Goal: Task Accomplishment & Management: Use online tool/utility

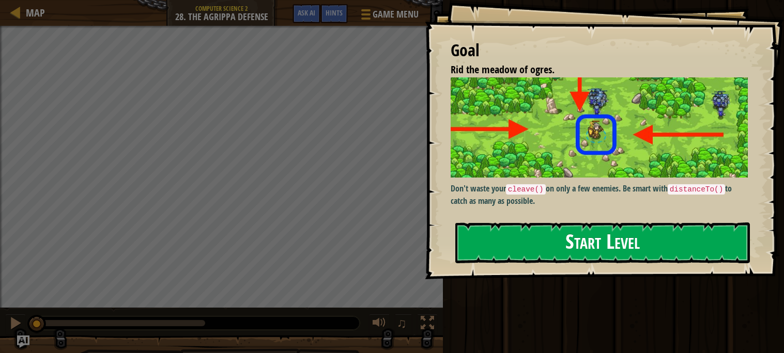
click at [531, 178] on div "Don't waste your cleave() on only a few enemies. Be smart with distanceTo() to …" at bounding box center [598, 142] width 297 height 130
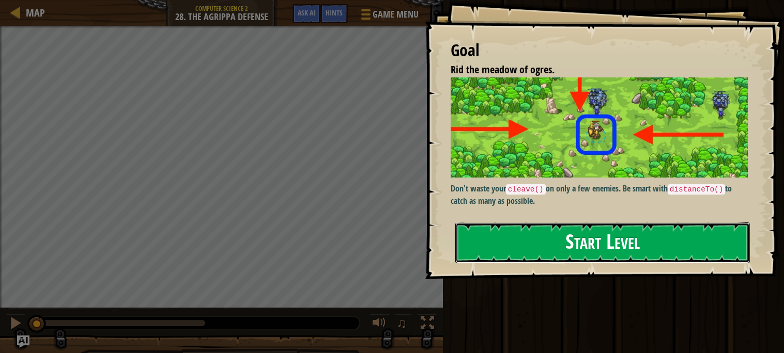
click at [532, 228] on button "Start Level" at bounding box center [602, 243] width 294 height 41
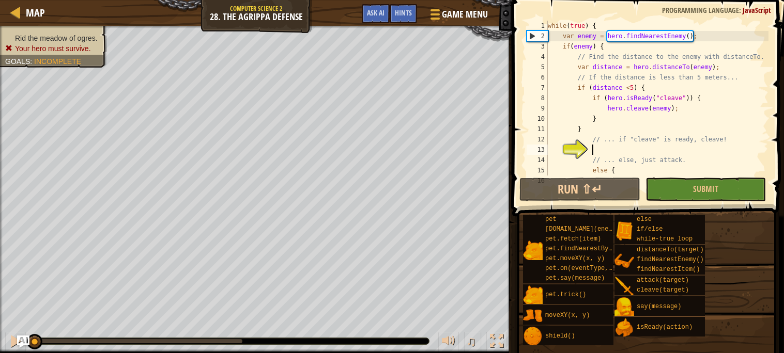
scroll to position [46, 0]
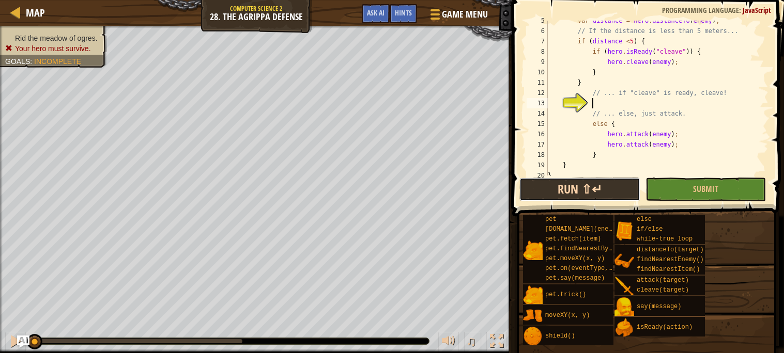
click at [620, 185] on button "Run ⇧↵" at bounding box center [579, 190] width 120 height 24
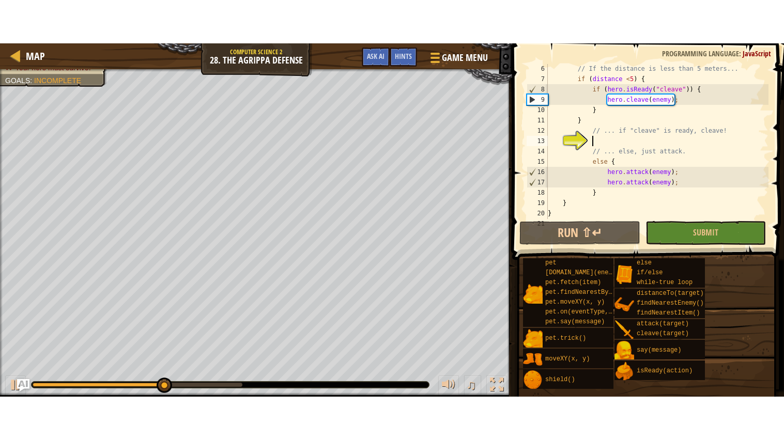
scroll to position [61, 0]
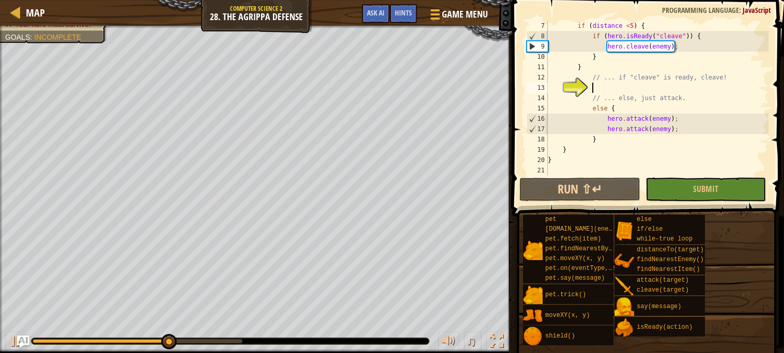
click at [635, 86] on div "if ( distance < 5 ) { if ( hero . isReady ( "cleave" )) { hero . cleave ( enemy…" at bounding box center [657, 109] width 223 height 176
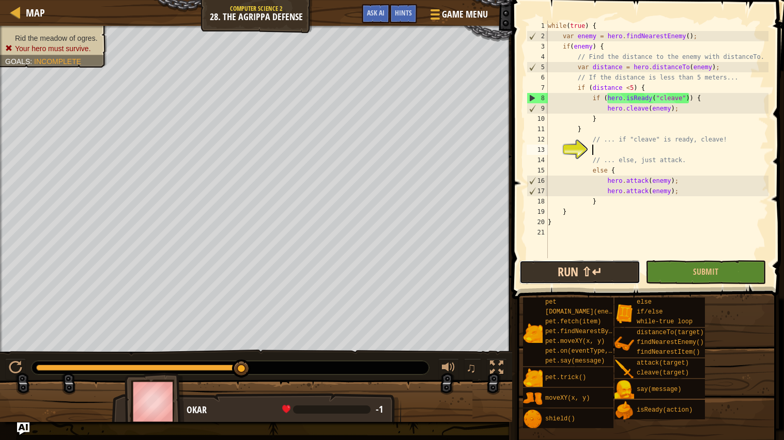
click at [560, 263] on button "Run ⇧↵" at bounding box center [579, 272] width 120 height 24
drag, startPoint x: 584, startPoint y: 125, endPoint x: 575, endPoint y: 125, distance: 8.8
click at [575, 125] on div "while ( true ) { var enemy = hero . findNearestEnemy ( ) ; if ( enemy ) { // Fi…" at bounding box center [657, 150] width 223 height 258
type textarea "// ... if "cleave" is ready, cleave!"
type textarea "} }"
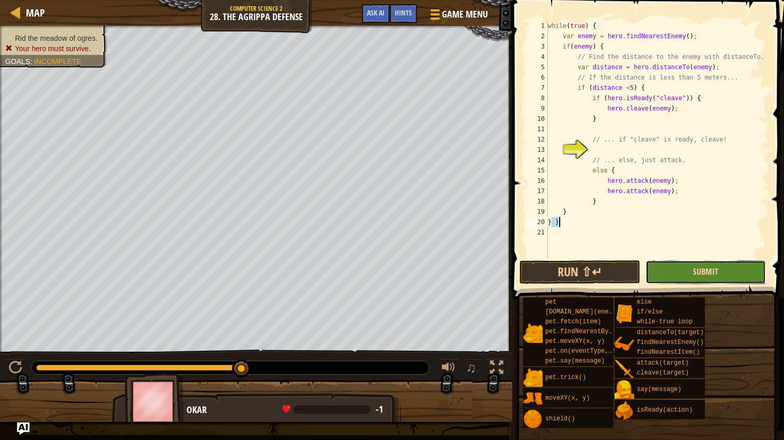
click at [711, 272] on span "Submit" at bounding box center [705, 271] width 25 height 11
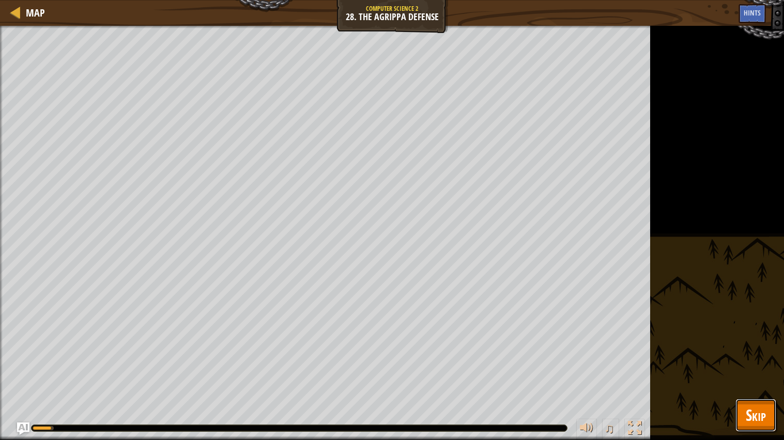
click at [763, 353] on span "Skip" at bounding box center [755, 414] width 20 height 21
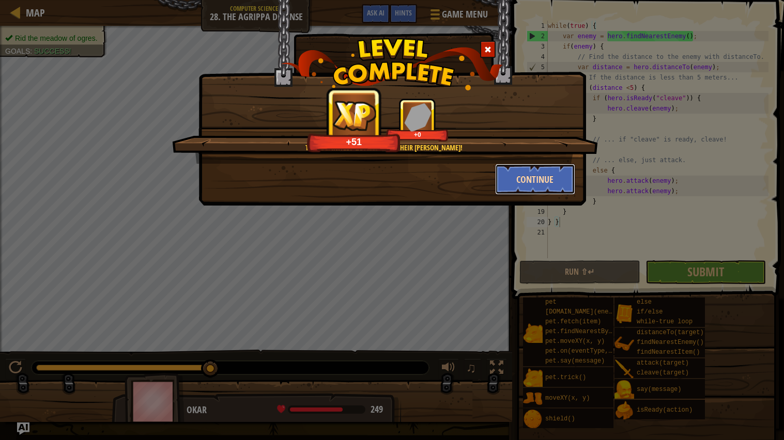
click at [542, 192] on button "Continue" at bounding box center [535, 179] width 80 height 31
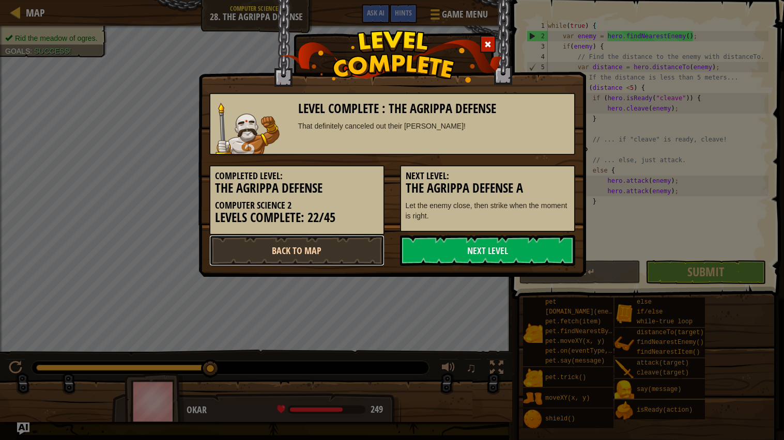
click at [285, 241] on link "Back to Map" at bounding box center [296, 250] width 175 height 31
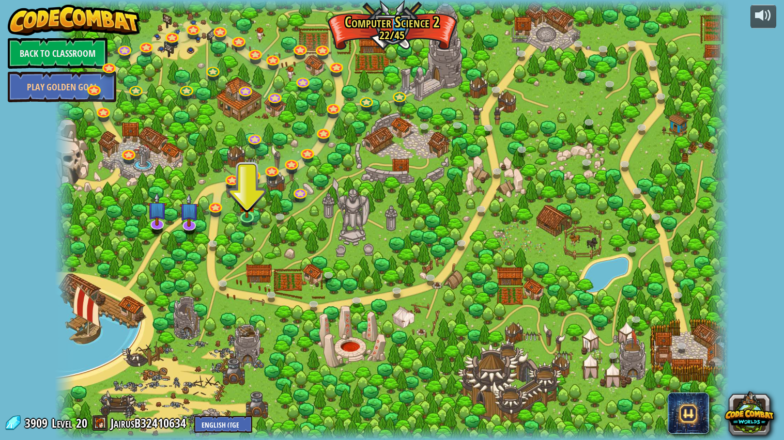
click at [260, 217] on div at bounding box center [392, 220] width 674 height 441
click at [241, 217] on link at bounding box center [247, 215] width 21 height 21
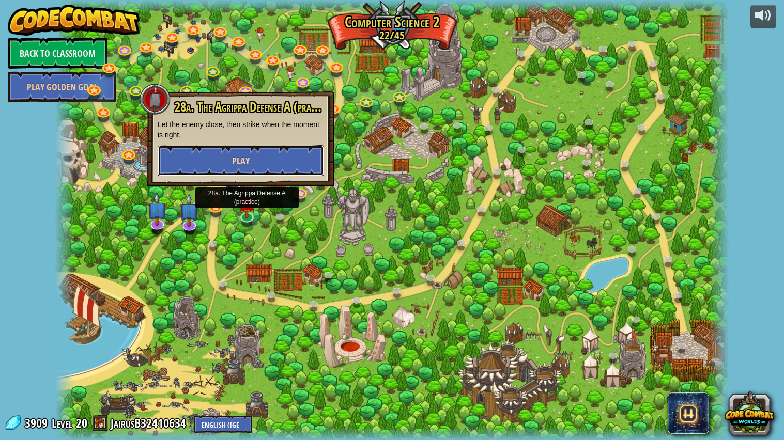
click at [273, 167] on button "Play" at bounding box center [241, 160] width 166 height 31
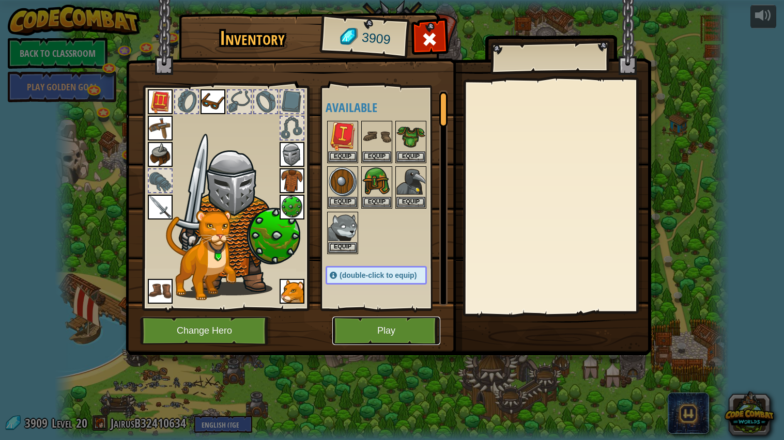
click at [355, 322] on button "Play" at bounding box center [386, 331] width 108 height 28
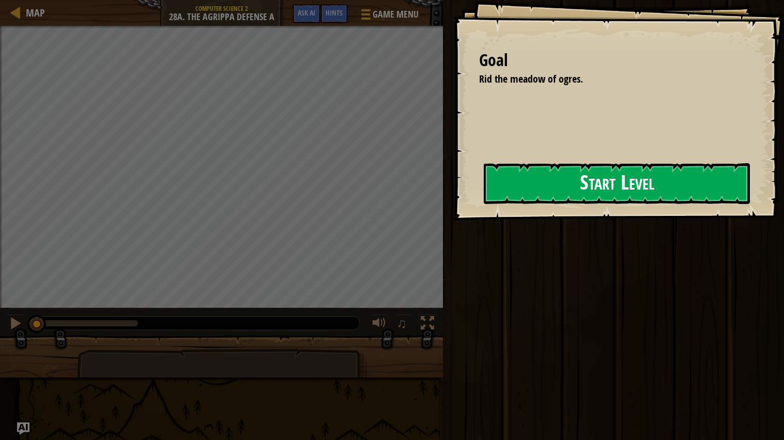
click at [477, 209] on div "Goal Rid the meadow of ogres. Start Level Error loading from server. Try refres…" at bounding box center [618, 110] width 331 height 220
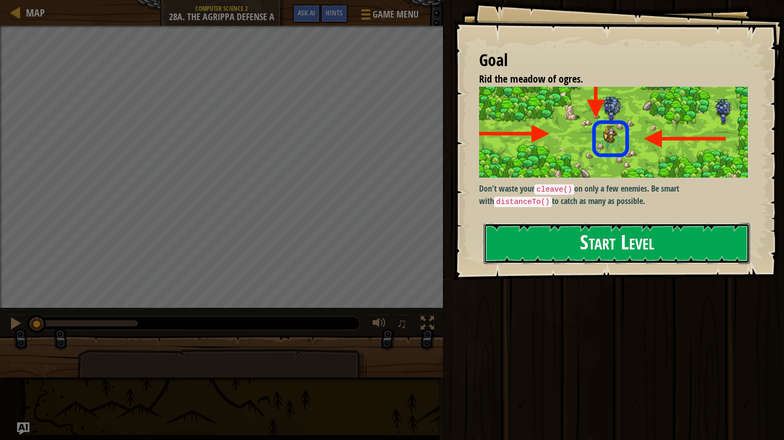
click at [533, 223] on button "Start Level" at bounding box center [617, 243] width 266 height 41
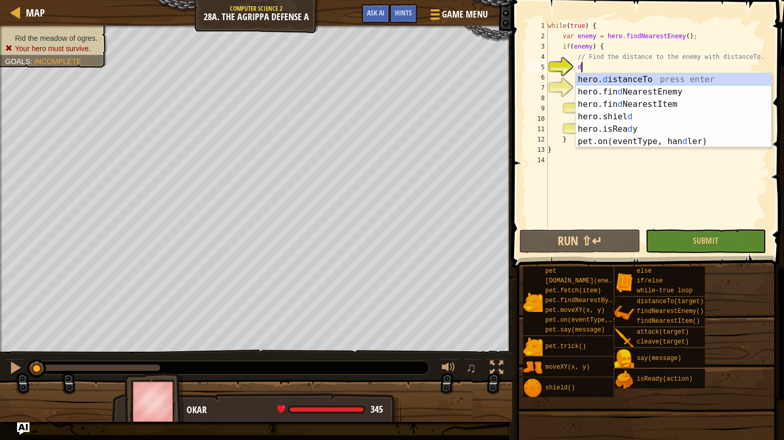
scroll to position [4, 2]
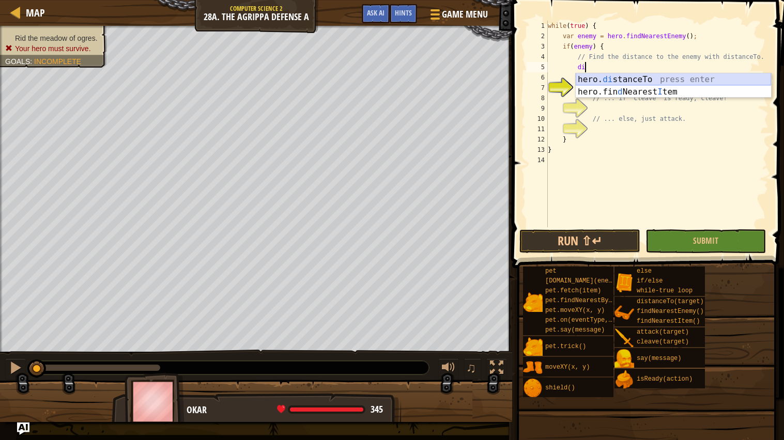
click at [638, 81] on div "hero. di stanceTo press enter hero.fin d Nearest I tem press enter" at bounding box center [672, 98] width 195 height 50
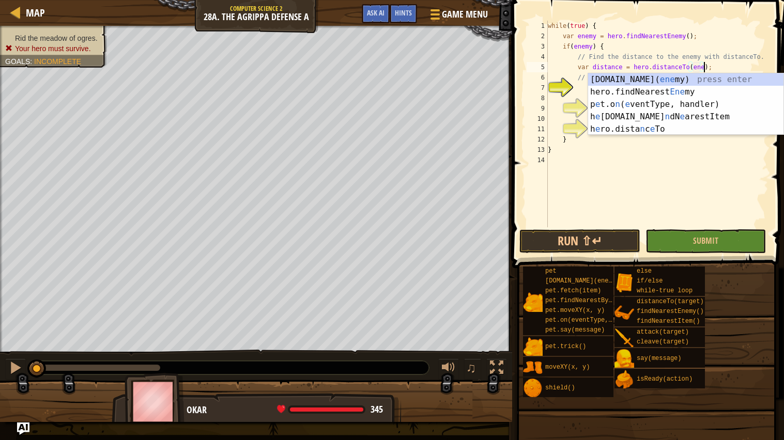
scroll to position [4, 13]
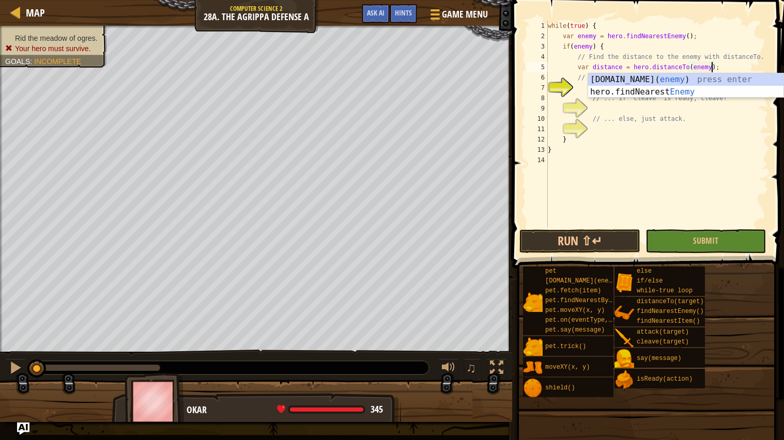
click at [622, 38] on div "while ( true ) { var enemy = hero . findNearestEnemy ( ) ; if ( enemy ) { // Fi…" at bounding box center [657, 134] width 223 height 227
type textarea "var enemy = hero.findNearestEnemy();"
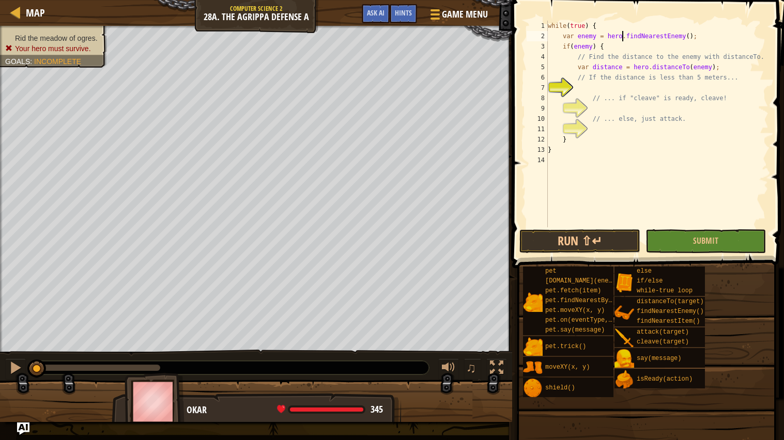
click at [616, 85] on div "while ( true ) { var enemy = hero . findNearestEnemy ( ) ; if ( enemy ) { // Fi…" at bounding box center [657, 134] width 223 height 227
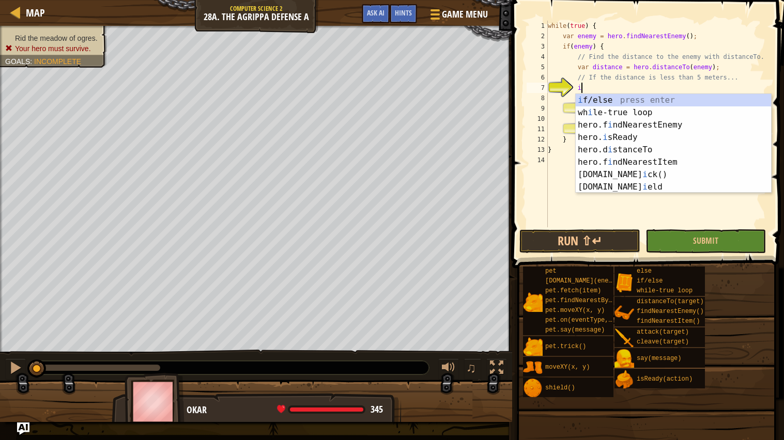
scroll to position [4, 2]
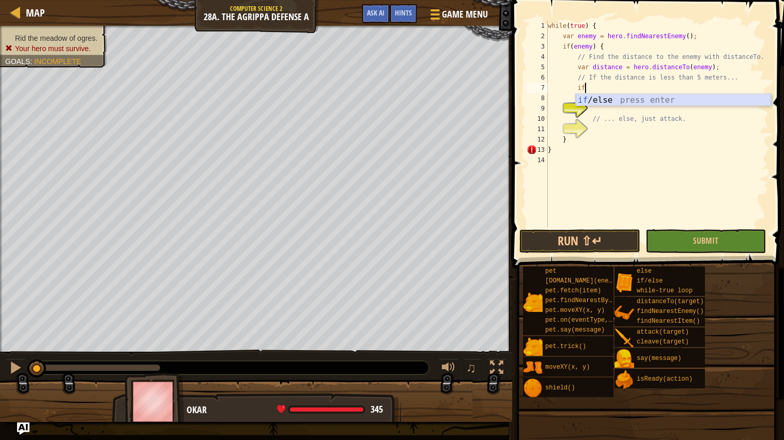
click at [617, 96] on div "if /else press enter" at bounding box center [672, 112] width 195 height 37
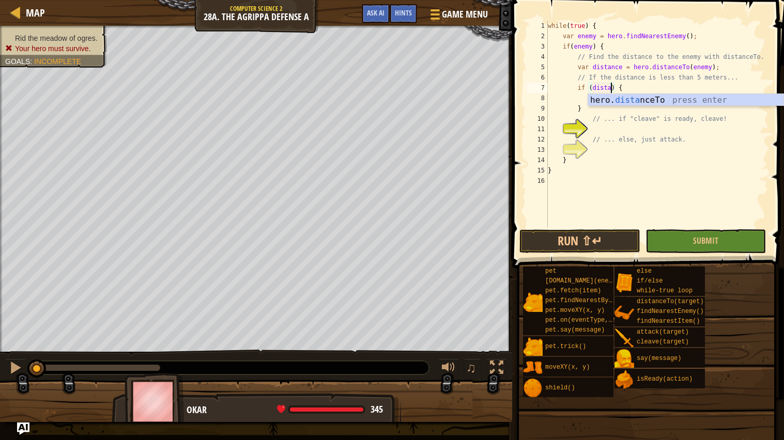
scroll to position [4, 6]
type textarea "if (distance <5) {"
click at [614, 100] on div "while ( true ) { var enemy = hero . findNearestEnemy ( ) ; if ( enemy ) { // Fi…" at bounding box center [657, 134] width 223 height 227
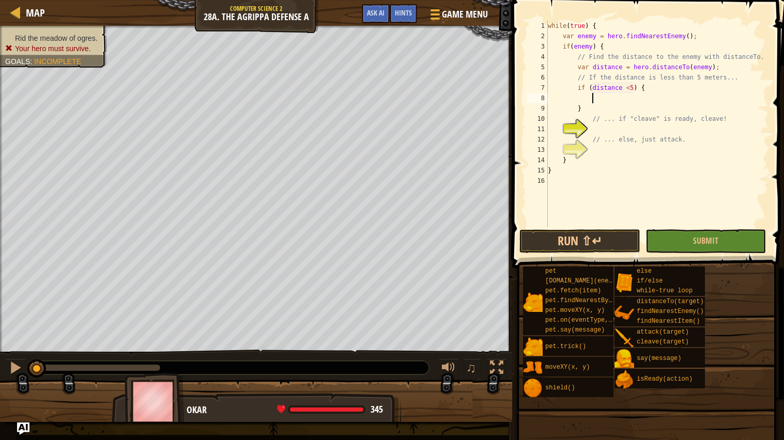
scroll to position [4, 3]
click at [624, 105] on div "if /else press enter" at bounding box center [685, 122] width 195 height 37
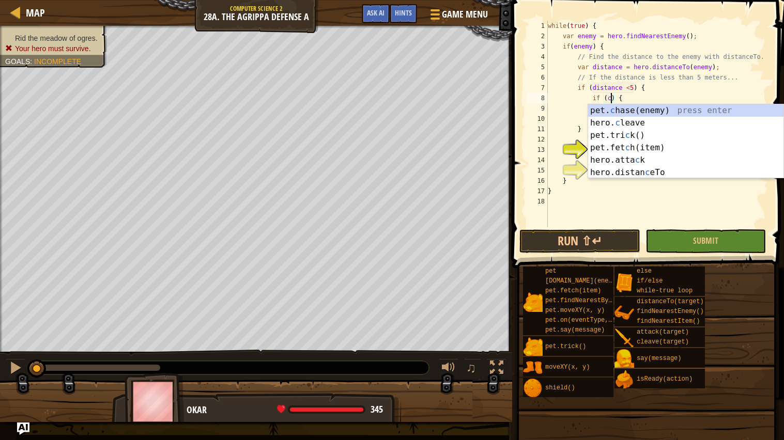
scroll to position [4, 6]
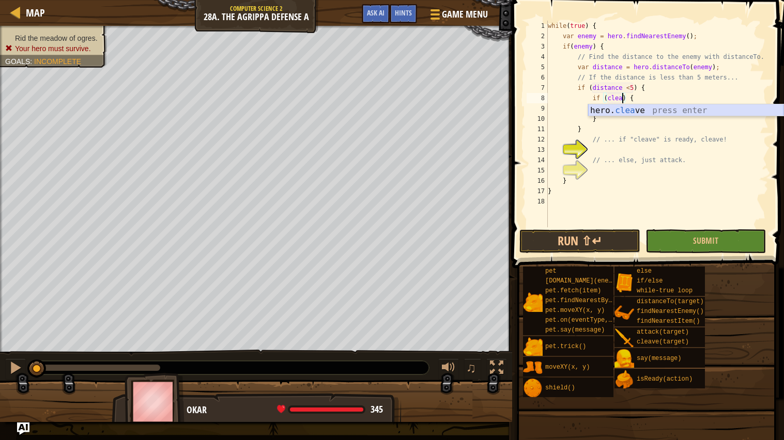
click at [624, 112] on div "hero. clea ve press enter" at bounding box center [685, 122] width 195 height 37
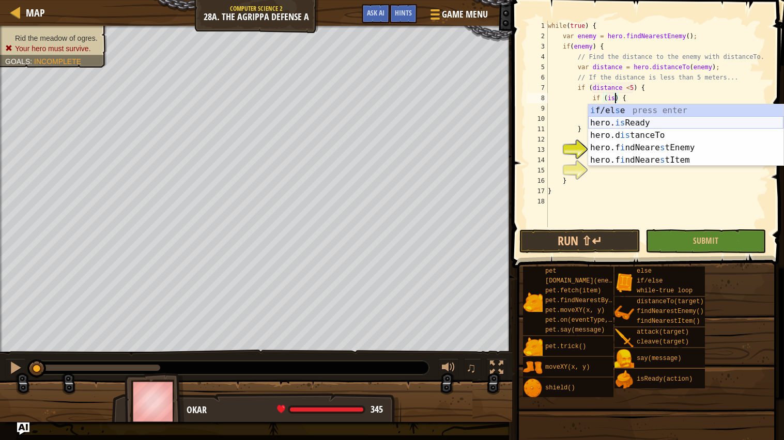
click at [665, 118] on div "i f/el s e press enter hero. is Ready press enter hero.d is tanceTo press enter…" at bounding box center [685, 147] width 195 height 87
type textarea "if (hero.isReady("cleave")) {"
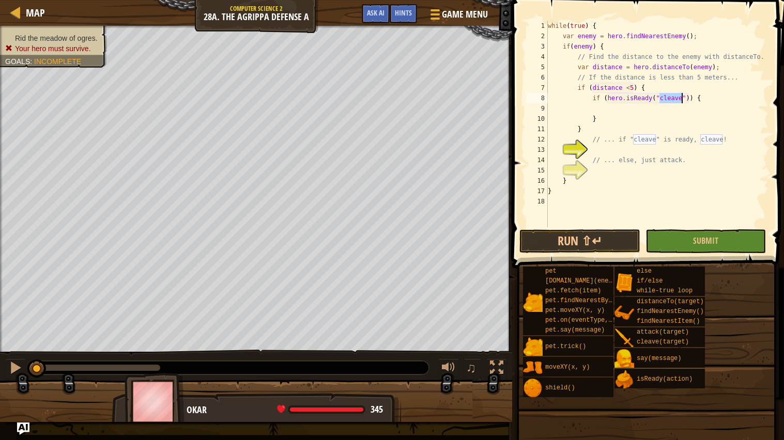
click at [629, 110] on div "while ( true ) { var enemy = hero . findNearestEnemy ( ) ; if ( enemy ) { // Fi…" at bounding box center [657, 134] width 223 height 227
click at [632, 118] on div "hero. clea ve press enter" at bounding box center [685, 133] width 195 height 37
click at [618, 176] on div "while ( true ) { var enemy = hero . findNearestEnemy ( ) ; if ( enemy ) { // Fi…" at bounding box center [657, 134] width 223 height 227
type textarea "}"
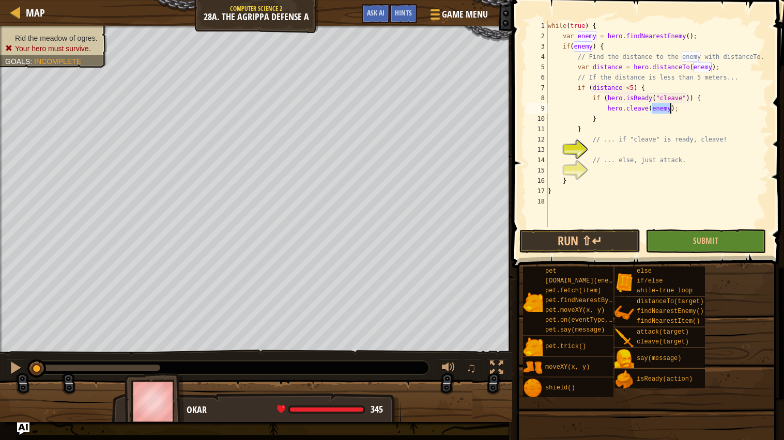
scroll to position [4, 1]
click at [617, 168] on div "while ( true ) { var enemy = hero . findNearestEnemy ( ) ; if ( enemy ) { // Fi…" at bounding box center [657, 134] width 223 height 227
type textarea "el"
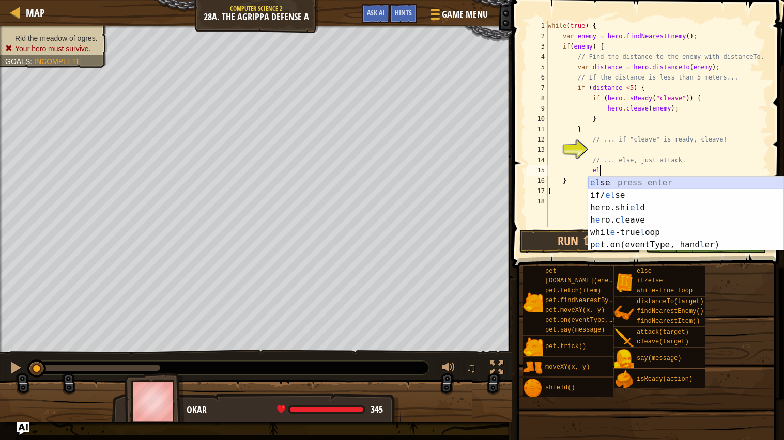
click at [610, 182] on div "el se press enter if/ el se press enter hero.shi el d press enter h e ro.c l ea…" at bounding box center [685, 226] width 195 height 99
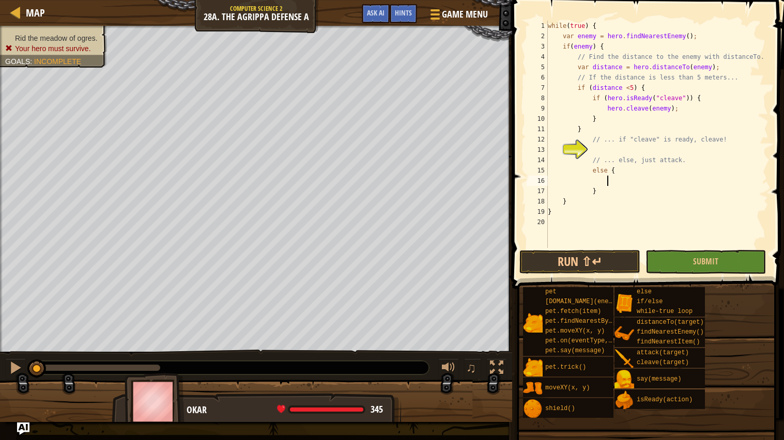
scroll to position [4, 4]
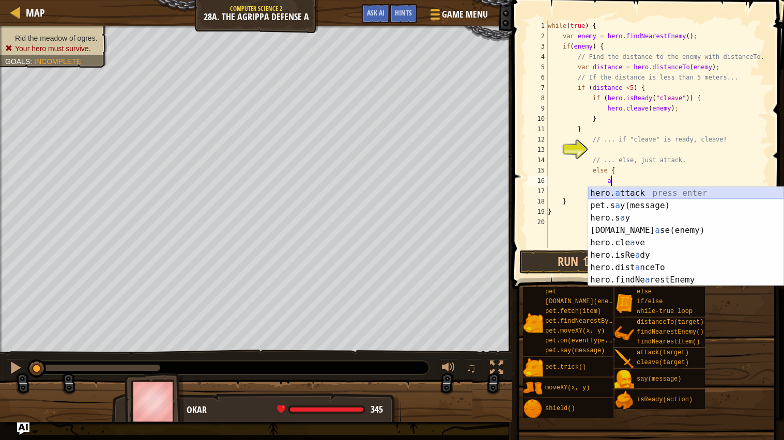
click at [629, 192] on div "hero. a ttack press enter pet.s a y(message) press enter hero.s a y press enter…" at bounding box center [685, 249] width 195 height 124
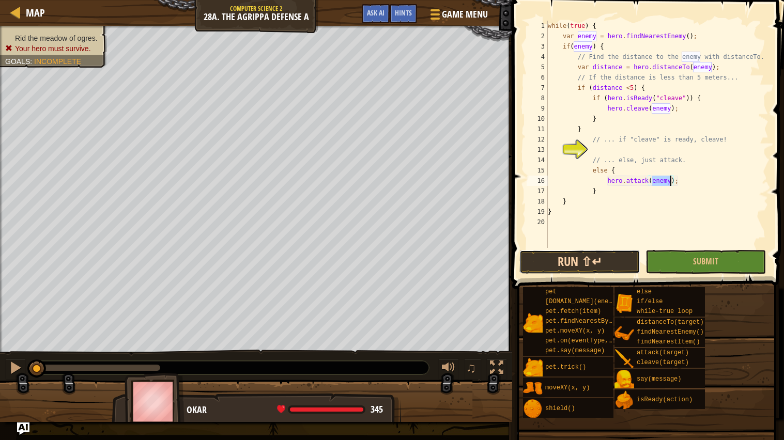
click at [571, 268] on button "Run ⇧↵" at bounding box center [579, 262] width 120 height 24
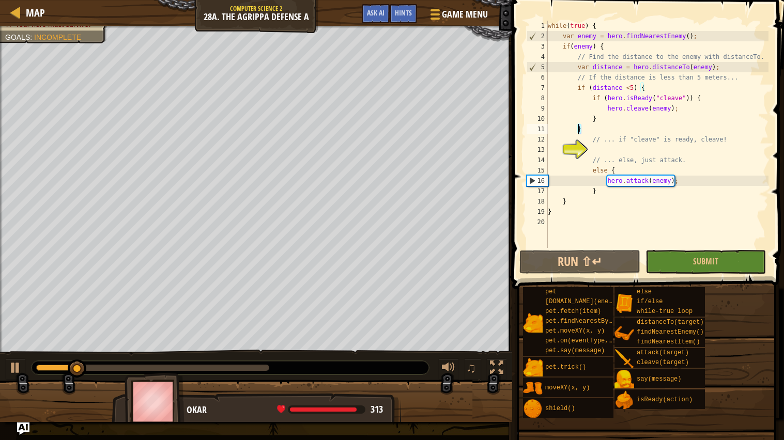
click at [578, 128] on div "while ( true ) { var enemy = hero . findNearestEnemy ( ) ; if ( enemy ) { // Fi…" at bounding box center [657, 145] width 223 height 248
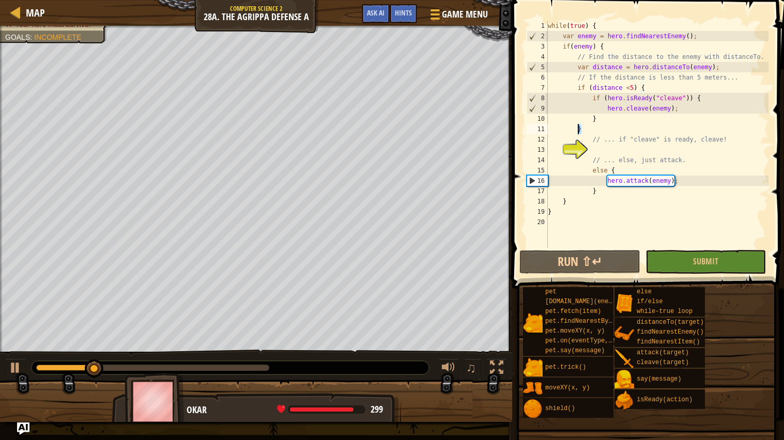
type textarea "// ... if "cleave" is ready, cleave!"
type textarea "}"
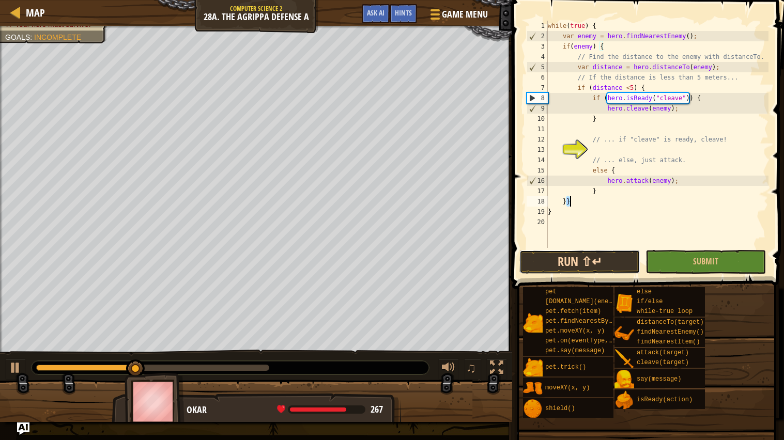
click at [592, 258] on button "Run ⇧↵" at bounding box center [579, 262] width 120 height 24
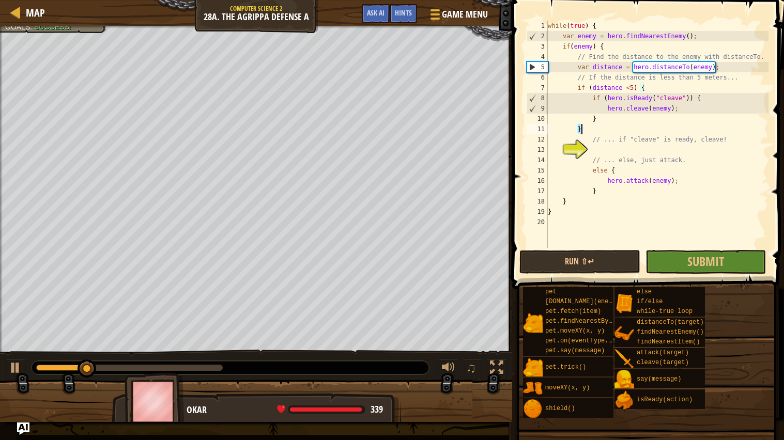
click at [684, 184] on div "while ( true ) { var enemy = hero . findNearestEnemy ( ) ; if ( enemy ) { // Fi…" at bounding box center [657, 145] width 223 height 248
type textarea "hero.attack(enemy);"
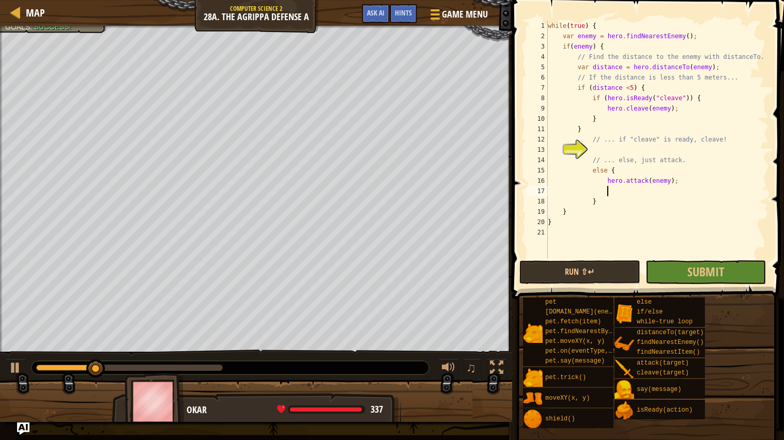
scroll to position [4, 4]
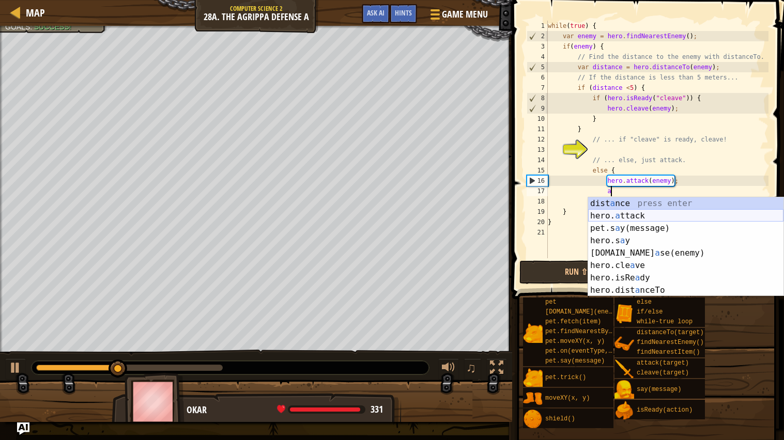
click at [660, 210] on div "dist a nce press enter hero. a ttack press enter pet.s a y(message) press enter…" at bounding box center [685, 259] width 195 height 124
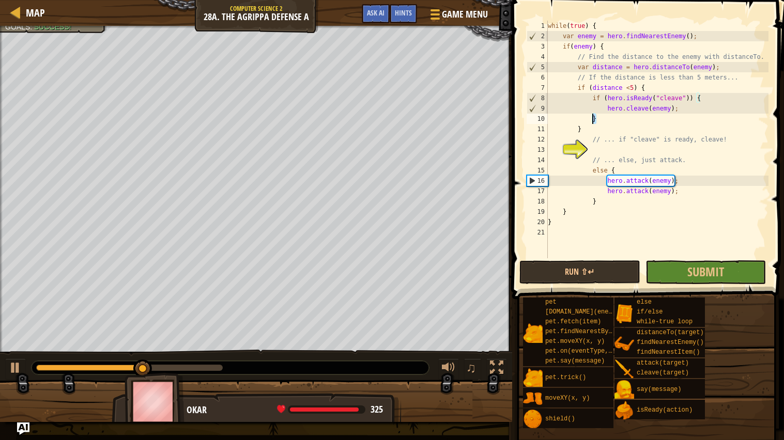
click at [593, 118] on div "while ( true ) { var enemy = hero . findNearestEnemy ( ) ; if ( enemy ) { // Fi…" at bounding box center [657, 150] width 223 height 258
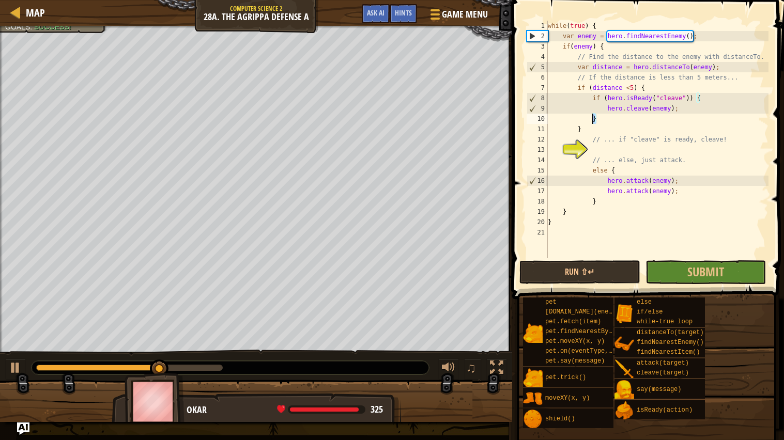
type textarea "}"
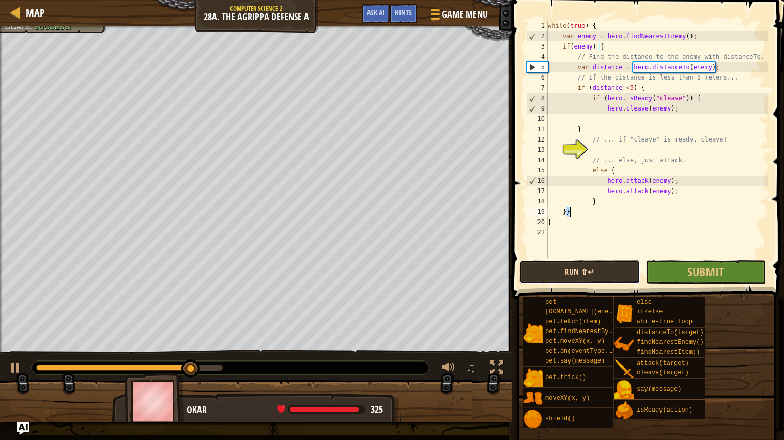
click at [589, 271] on button "Run ⇧↵" at bounding box center [579, 272] width 120 height 24
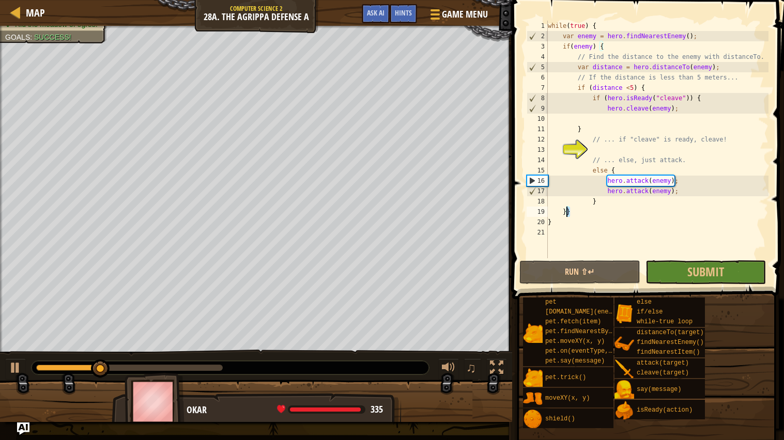
click at [568, 213] on div "while ( true ) { var enemy = hero . findNearestEnemy ( ) ; if ( enemy ) { // Fi…" at bounding box center [657, 150] width 223 height 258
click at [578, 273] on button "Run ⇧↵" at bounding box center [579, 272] width 120 height 24
drag, startPoint x: 558, startPoint y: 222, endPoint x: 552, endPoint y: 222, distance: 5.7
click at [552, 222] on div "while ( true ) { var enemy = hero . findNearestEnemy ( ) ; if ( enemy ) { // Fi…" at bounding box center [657, 150] width 223 height 258
type textarea "// ... else, just attack."
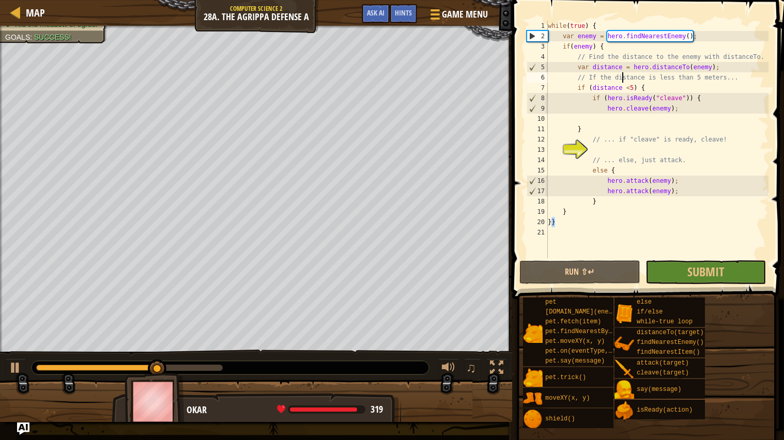
type textarea "hero.cleave(enemy);"
type textarea "}"
click at [576, 268] on button "Run ⇧↵" at bounding box center [579, 272] width 120 height 24
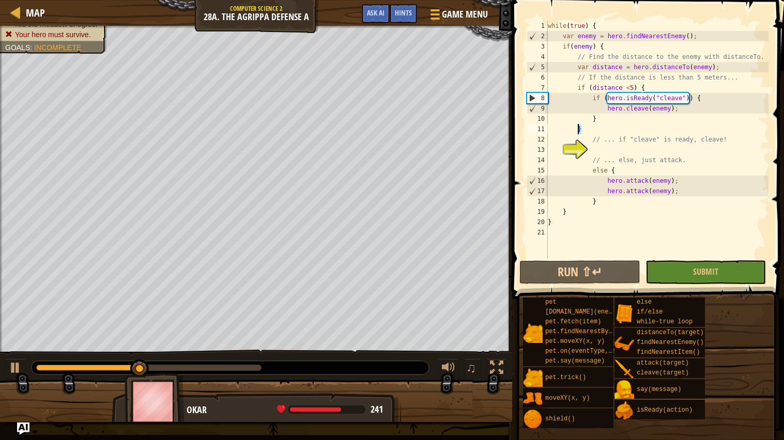
drag, startPoint x: 583, startPoint y: 128, endPoint x: 578, endPoint y: 129, distance: 5.3
click at [578, 129] on div "while ( true ) { var enemy = hero . findNearestEnemy ( ) ; if ( enemy ) { // Fi…" at bounding box center [657, 150] width 223 height 258
type textarea "// ... if "cleave" is ready, cleave!"
click at [578, 267] on button "Run ⇧↵" at bounding box center [579, 272] width 120 height 24
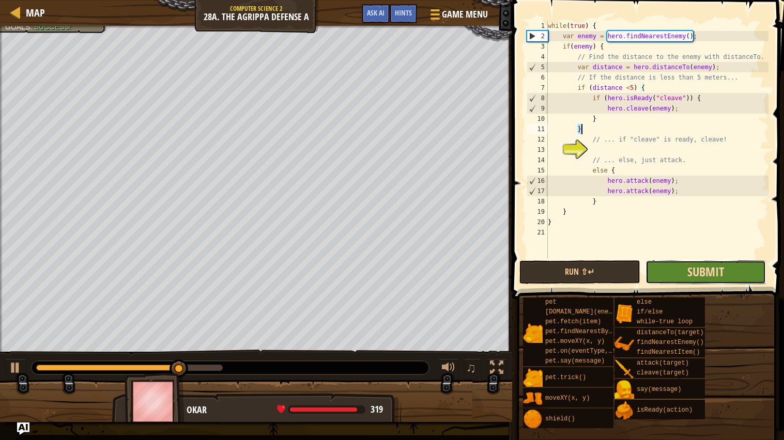
click at [704, 270] on span "Submit" at bounding box center [705, 271] width 37 height 17
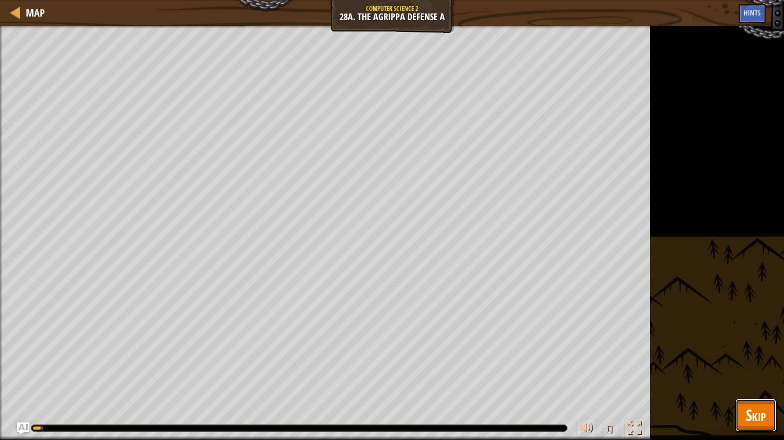
click at [771, 353] on button "Skip" at bounding box center [755, 415] width 41 height 33
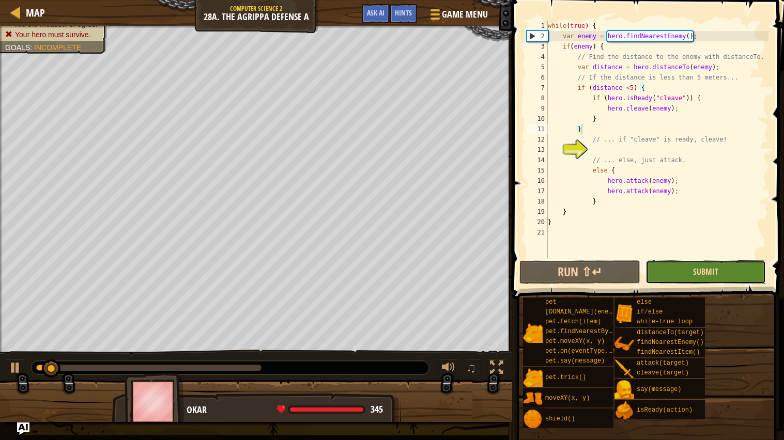
click at [714, 270] on span "Submit" at bounding box center [705, 271] width 25 height 11
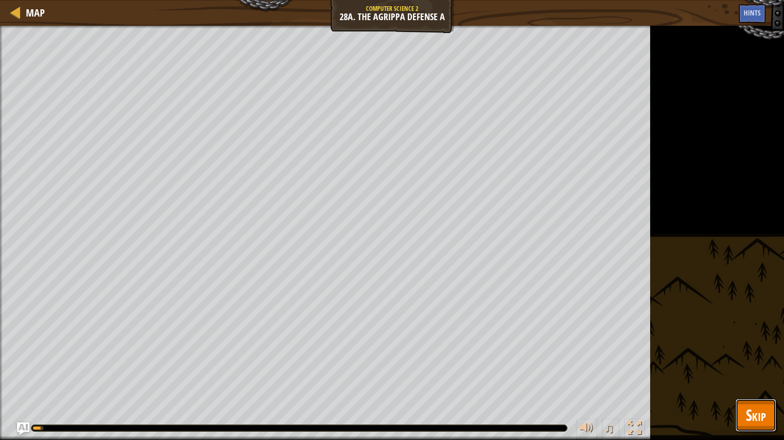
click at [743, 353] on button "Skip" at bounding box center [755, 415] width 41 height 33
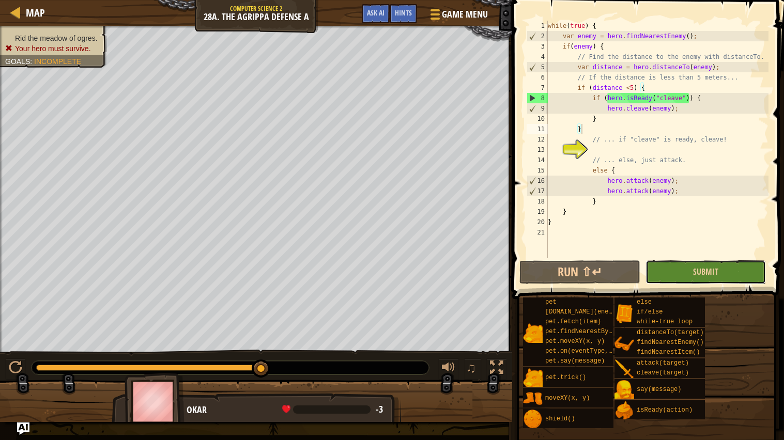
click at [669, 262] on button "Submit" at bounding box center [705, 272] width 120 height 24
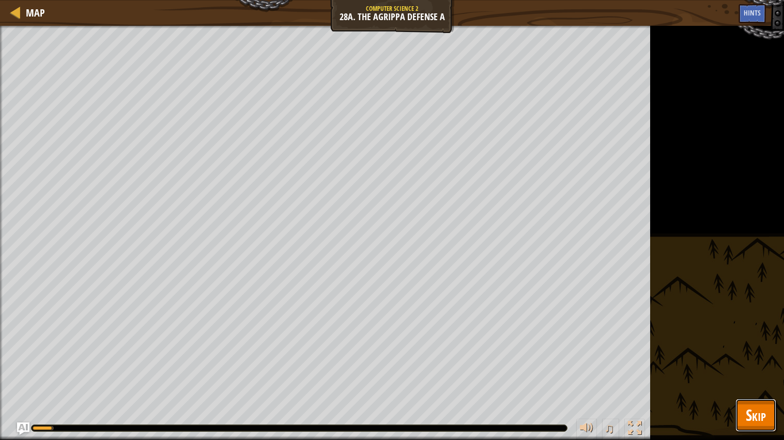
click at [751, 353] on span "Skip" at bounding box center [755, 414] width 20 height 21
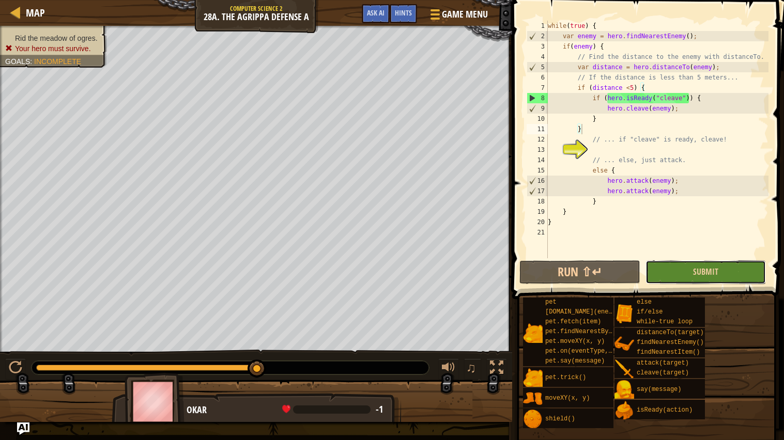
click at [654, 272] on button "Submit" at bounding box center [705, 272] width 120 height 24
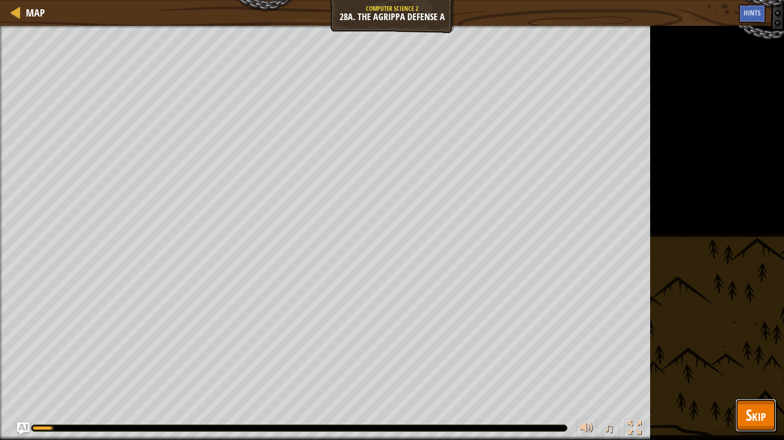
click at [740, 353] on button "Skip" at bounding box center [755, 415] width 41 height 33
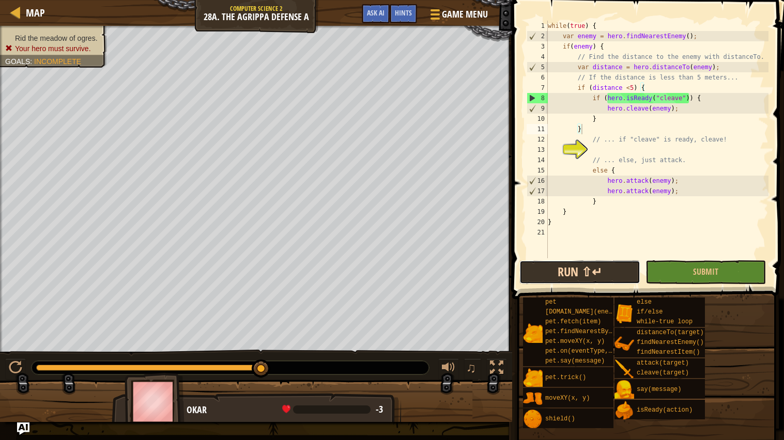
click at [579, 270] on button "Run ⇧↵" at bounding box center [579, 272] width 120 height 24
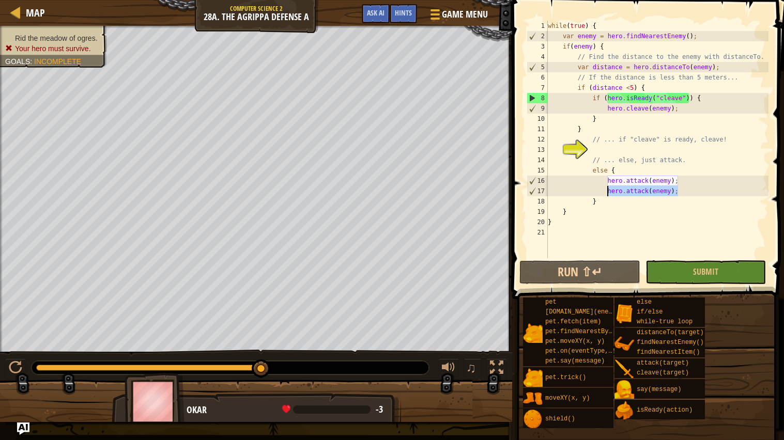
drag, startPoint x: 683, startPoint y: 192, endPoint x: 606, endPoint y: 189, distance: 77.0
click at [606, 189] on div "while ( true ) { var enemy = hero . findNearestEnemy ( ) ; if ( enemy ) { // Fi…" at bounding box center [657, 150] width 223 height 258
type textarea "hero.attack(enemy);"
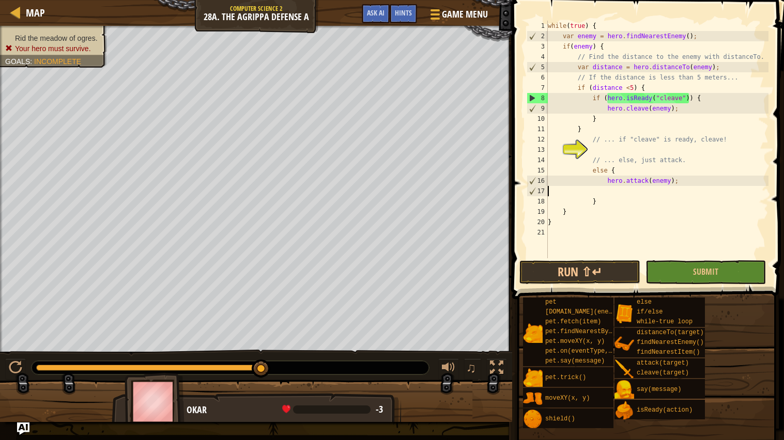
type textarea "hero.attack(enemy);"
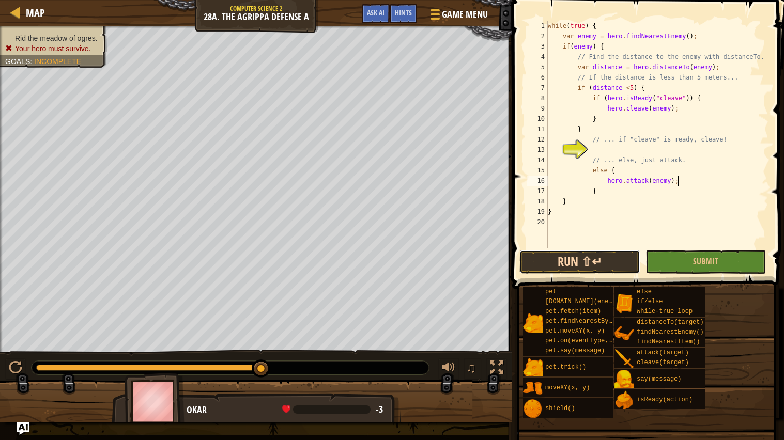
click at [608, 257] on button "Run ⇧↵" at bounding box center [579, 262] width 120 height 24
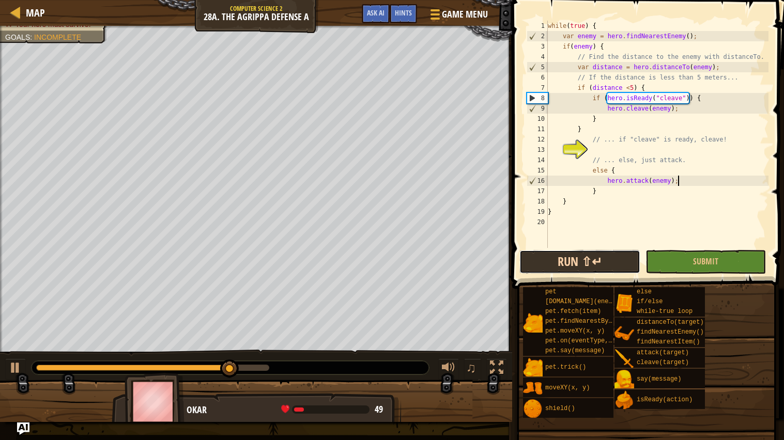
click at [627, 259] on button "Run ⇧↵" at bounding box center [579, 262] width 120 height 24
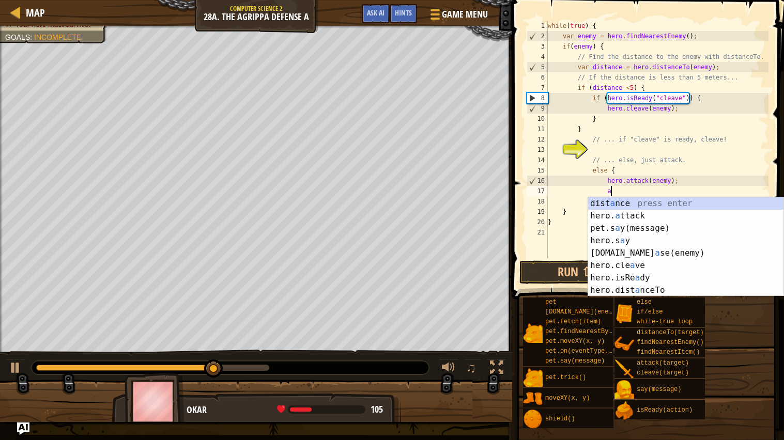
scroll to position [4, 4]
click at [629, 213] on div "dist a nce press enter hero. a ttack press enter pet.s a y(message) press enter…" at bounding box center [685, 259] width 195 height 124
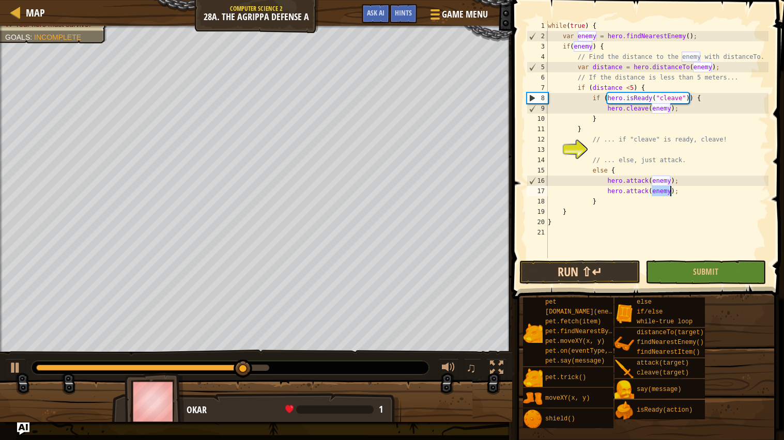
type textarea "hero.attack(enemy);"
click at [594, 275] on button "Run ⇧↵" at bounding box center [579, 272] width 120 height 24
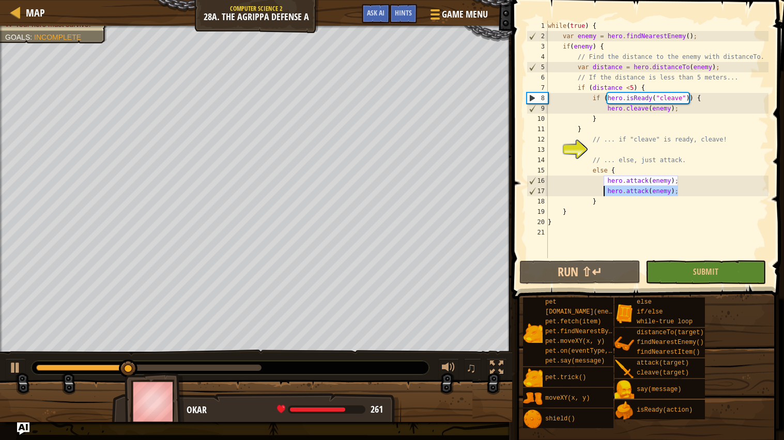
drag, startPoint x: 699, startPoint y: 188, endPoint x: 603, endPoint y: 191, distance: 96.1
click at [603, 191] on div "while ( true ) { var enemy = hero . findNearestEnemy ( ) ; if ( enemy ) { // Fi…" at bounding box center [657, 150] width 223 height 258
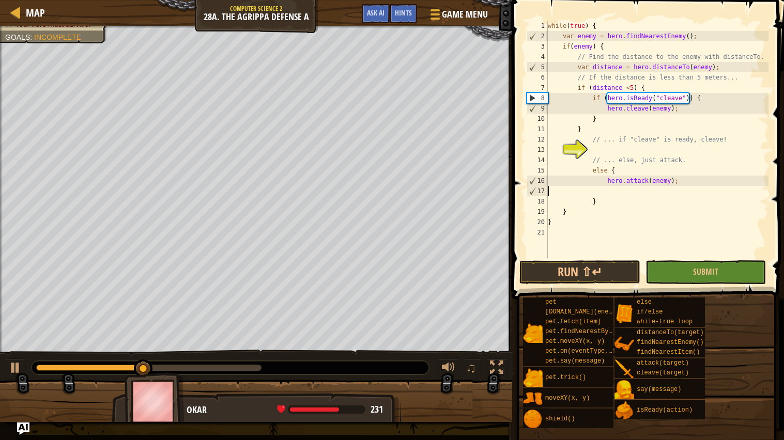
scroll to position [4, 0]
type textarea "hero.attack(enemy);"
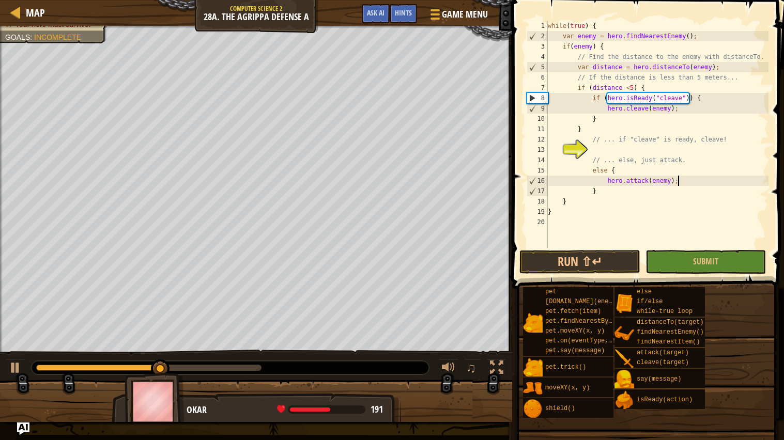
click at [596, 245] on div "while ( true ) { var enemy = hero . findNearestEnemy ( ) ; if ( enemy ) { // Fi…" at bounding box center [657, 145] width 223 height 248
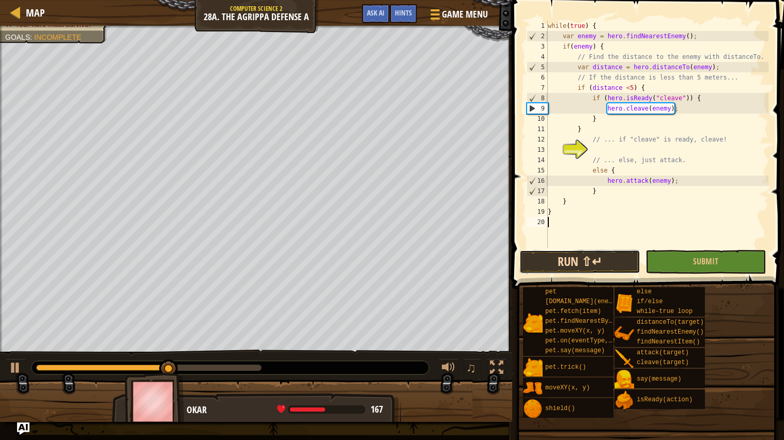
click at [589, 269] on button "Run ⇧↵" at bounding box center [579, 262] width 120 height 24
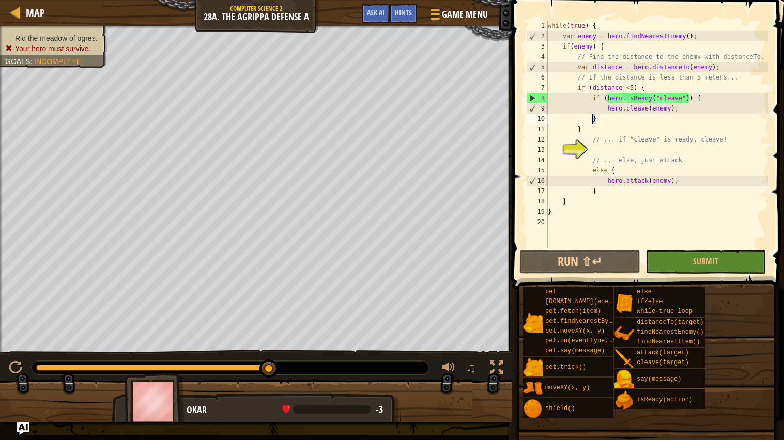
click at [594, 120] on div "while ( true ) { var enemy = hero . findNearestEnemy ( ) ; if ( enemy ) { // Fi…" at bounding box center [657, 145] width 223 height 248
type textarea "}}"
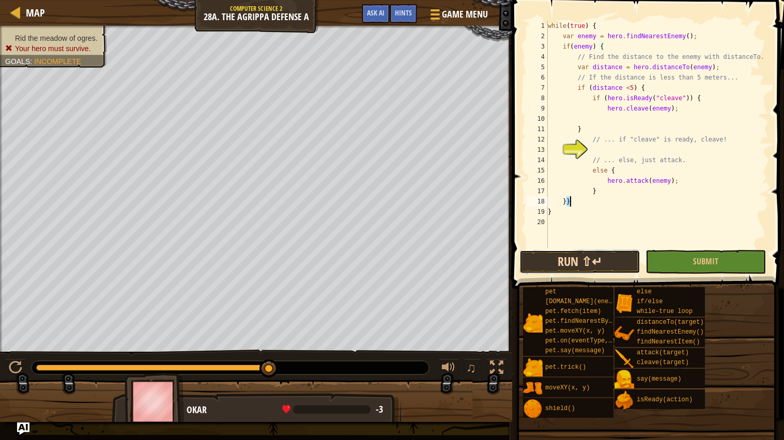
click at [578, 259] on button "Run ⇧↵" at bounding box center [579, 262] width 120 height 24
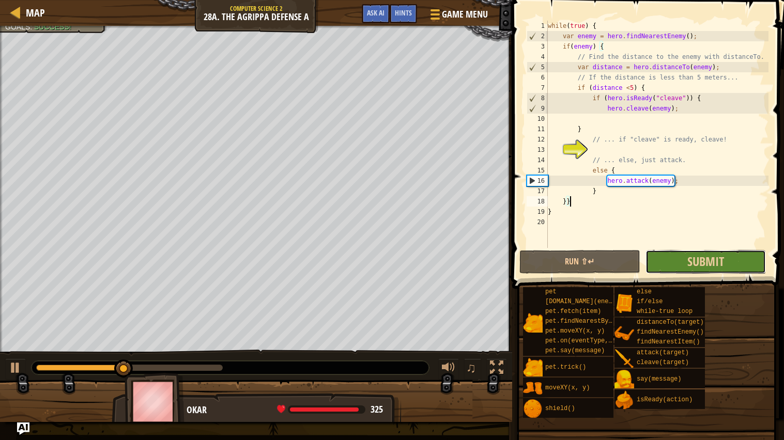
click at [728, 254] on button "Submit" at bounding box center [705, 262] width 120 height 24
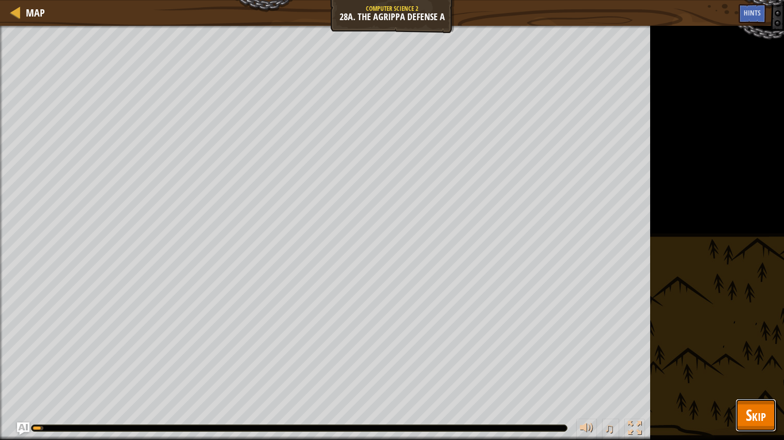
click at [755, 353] on span "Skip" at bounding box center [755, 414] width 20 height 21
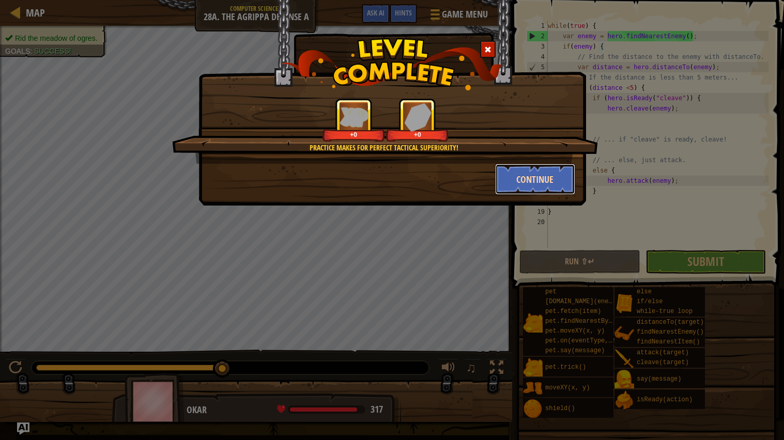
click at [551, 182] on button "Continue" at bounding box center [535, 179] width 80 height 31
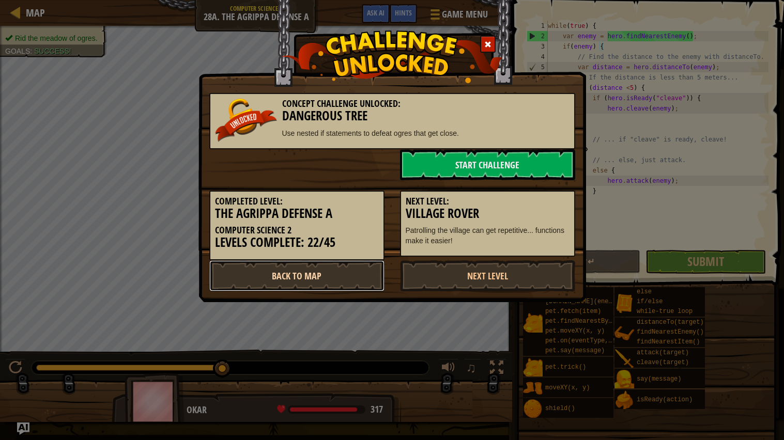
click at [381, 260] on link "Back to Map" at bounding box center [296, 275] width 175 height 31
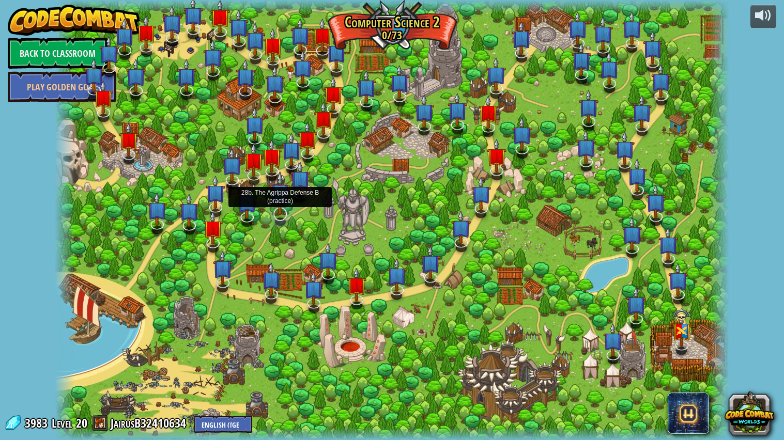
click at [283, 213] on img at bounding box center [280, 193] width 20 height 44
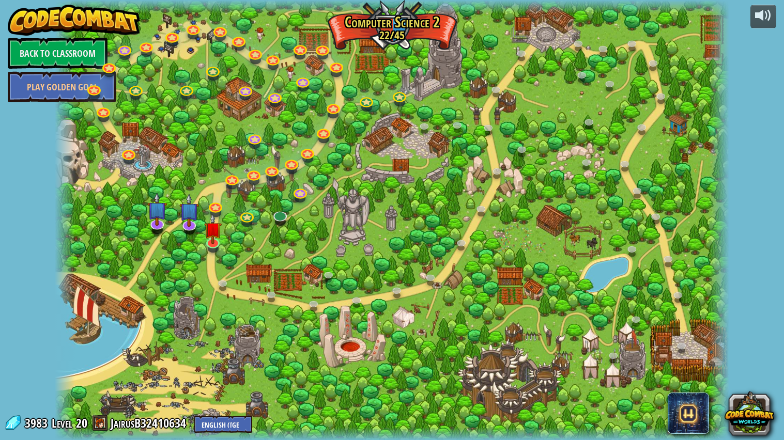
click at [408, 199] on div at bounding box center [392, 220] width 674 height 441
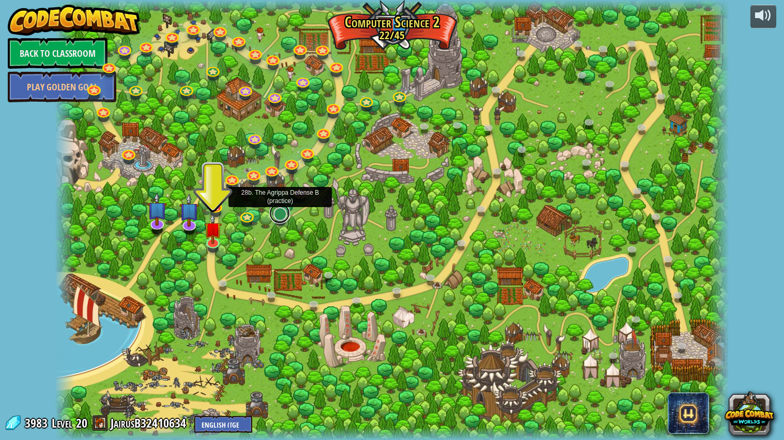
click at [280, 214] on link at bounding box center [279, 213] width 21 height 21
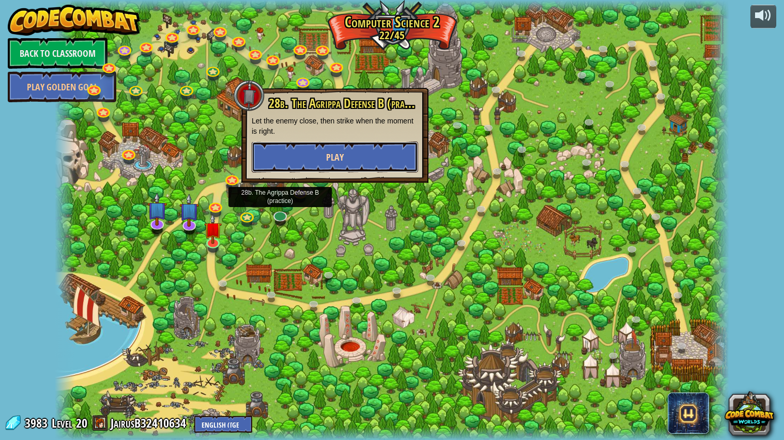
click at [305, 153] on button "Play" at bounding box center [335, 157] width 166 height 31
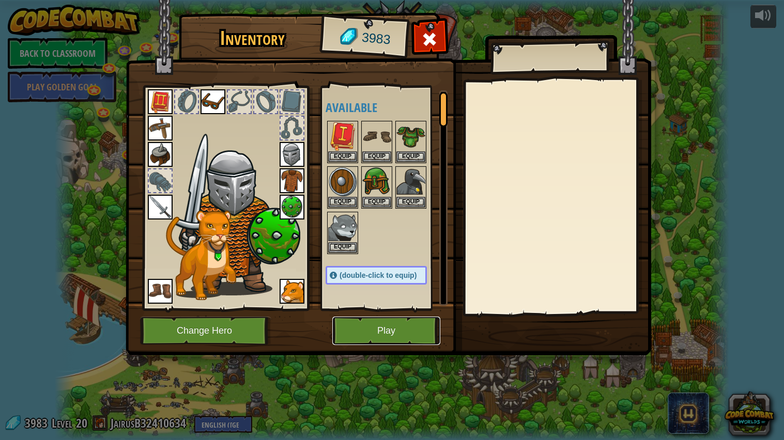
click at [353, 334] on button "Play" at bounding box center [386, 331] width 108 height 28
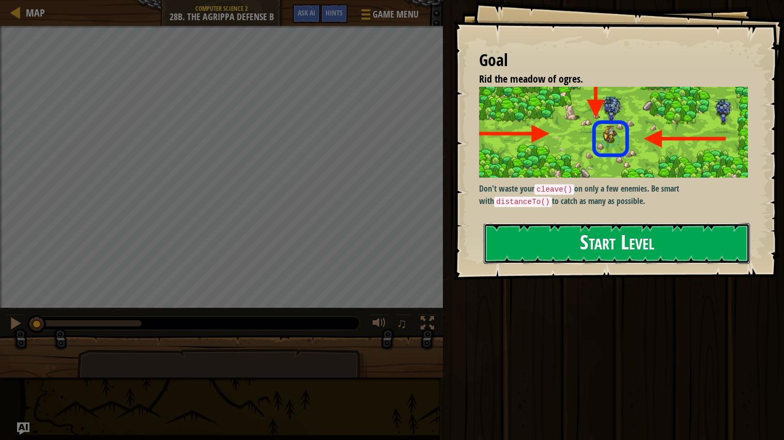
click at [519, 244] on button "Start Level" at bounding box center [617, 243] width 266 height 41
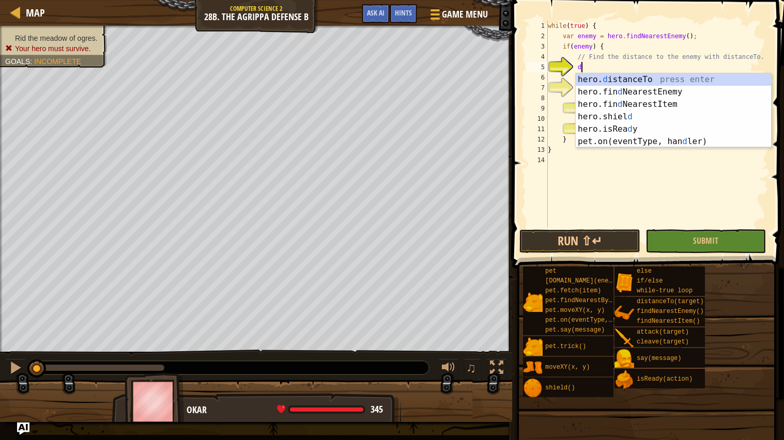
scroll to position [4, 2]
click at [632, 79] on div "hero. d istanceTo press enter hero.fin d NearestEnemy press enter hero.fin d Ne…" at bounding box center [672, 122] width 195 height 99
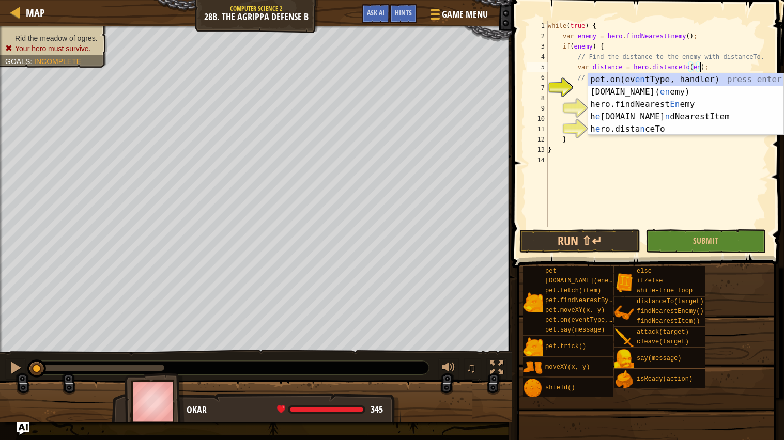
scroll to position [4, 13]
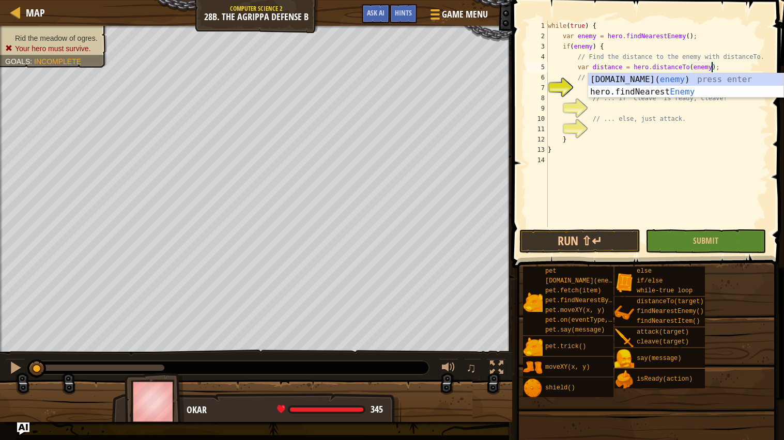
click at [600, 119] on div "while ( true ) { var enemy = hero . findNearestEnemy ( ) ; if ( enemy ) { // Fi…" at bounding box center [657, 134] width 223 height 227
type textarea "// ... else, just attack."
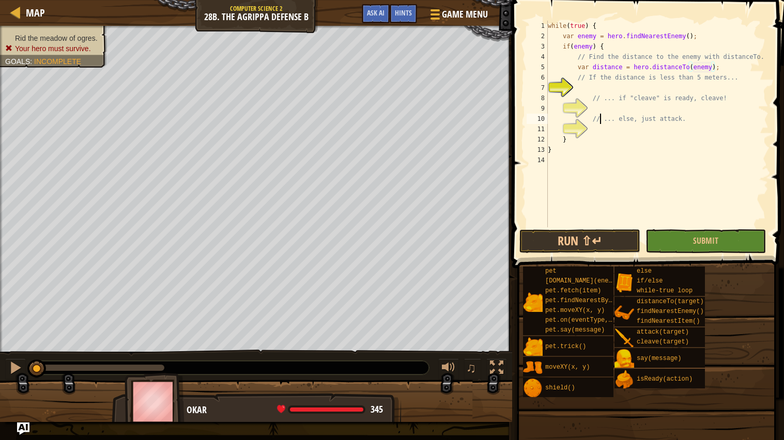
scroll to position [4, 11]
click at [598, 88] on div "while ( true ) { var enemy = hero . findNearestEnemy ( ) ; if ( enemy ) { // Fi…" at bounding box center [657, 134] width 223 height 227
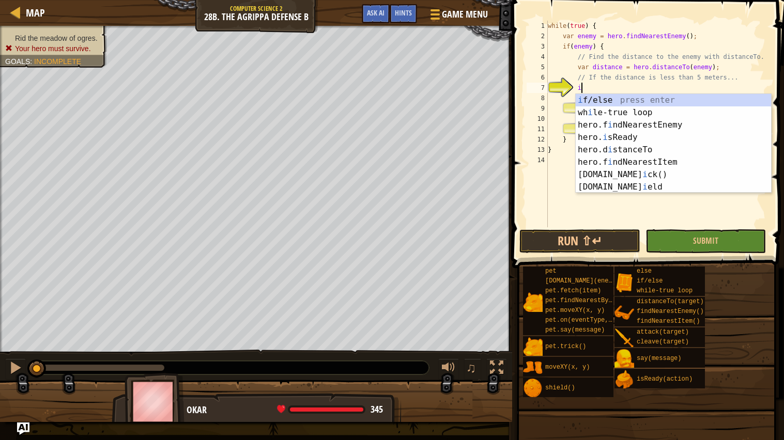
scroll to position [4, 2]
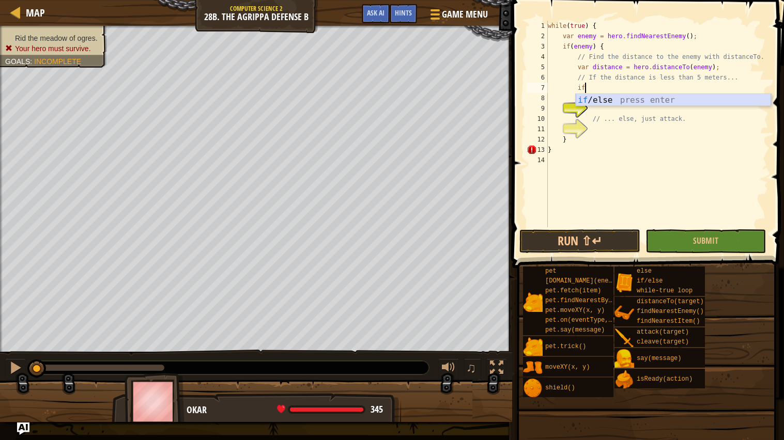
click at [602, 105] on div "if /else press enter" at bounding box center [672, 112] width 195 height 37
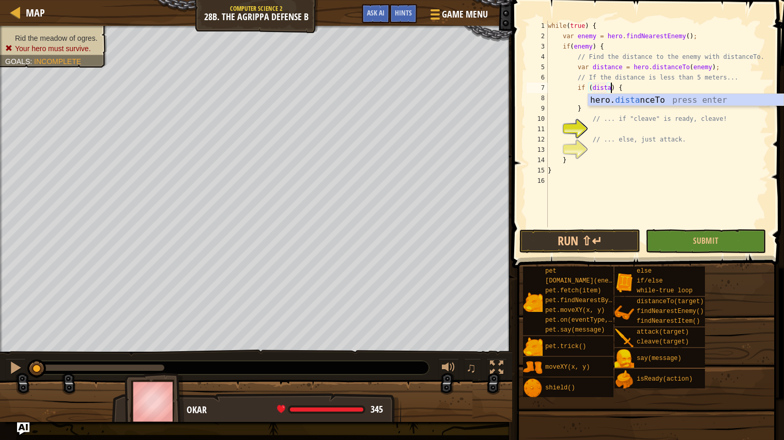
scroll to position [4, 6]
type textarea "if (distance <5) {"
click at [595, 101] on div "while ( true ) { var enemy = hero . findNearestEnemy ( ) ; if ( enemy ) { // Fi…" at bounding box center [657, 134] width 223 height 227
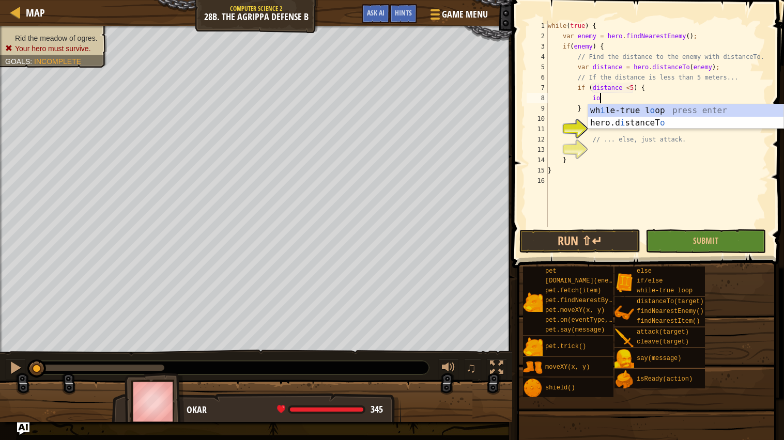
scroll to position [4, 3]
click at [620, 112] on div "if /else press enter" at bounding box center [685, 122] width 195 height 37
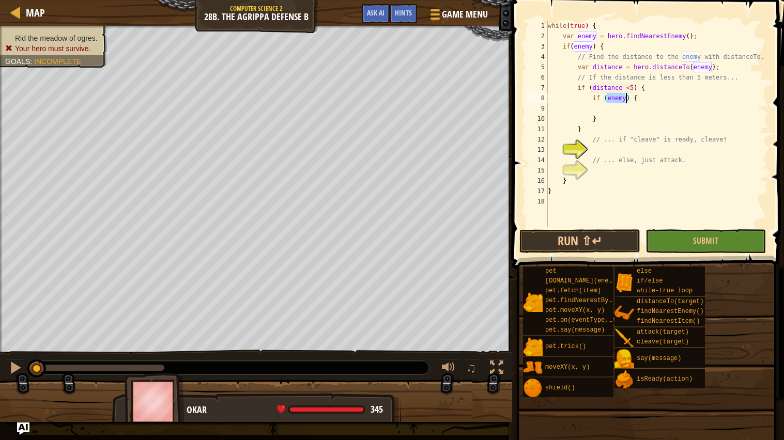
scroll to position [4, 5]
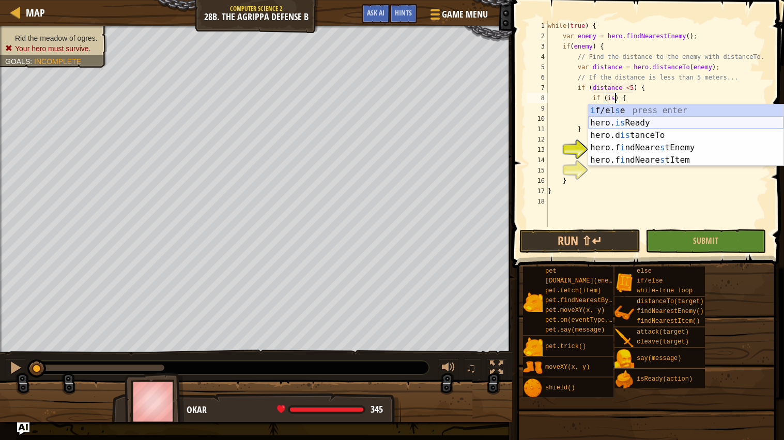
click at [622, 121] on div "i f/el s e press enter hero. is Ready press enter hero.d is tanceTo press enter…" at bounding box center [685, 147] width 195 height 87
type textarea "if (hero.isReady("cleave")) {"
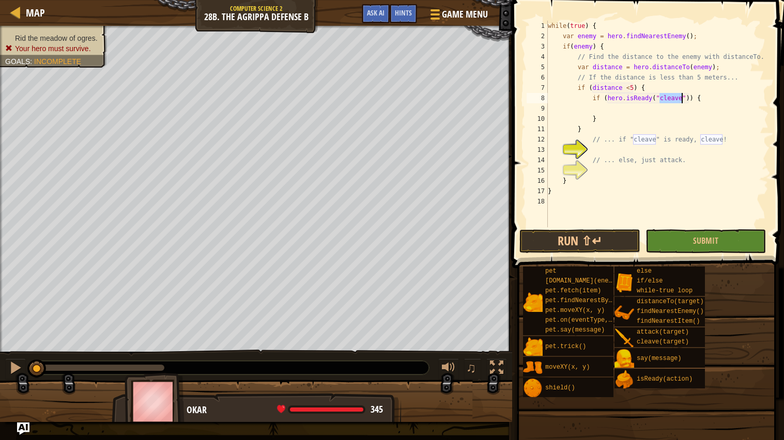
click at [635, 107] on div "while ( true ) { var enemy = hero . findNearestEnemy ( ) ; if ( enemy ) { // Fi…" at bounding box center [657, 134] width 223 height 227
click at [643, 120] on div "hero. cl eave press enter" at bounding box center [685, 133] width 195 height 37
type textarea "hero.cleave(enemy);"
click at [627, 169] on div "while ( true ) { var enemy = hero . findNearestEnemy ( ) ; if ( enemy ) { // Fi…" at bounding box center [657, 134] width 223 height 227
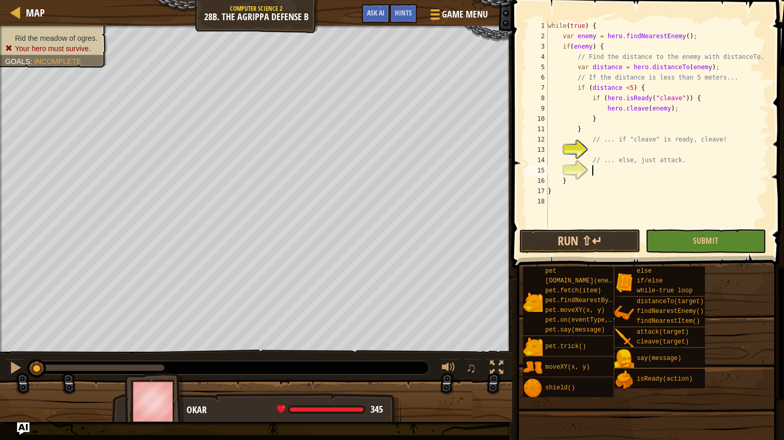
type textarea "el"
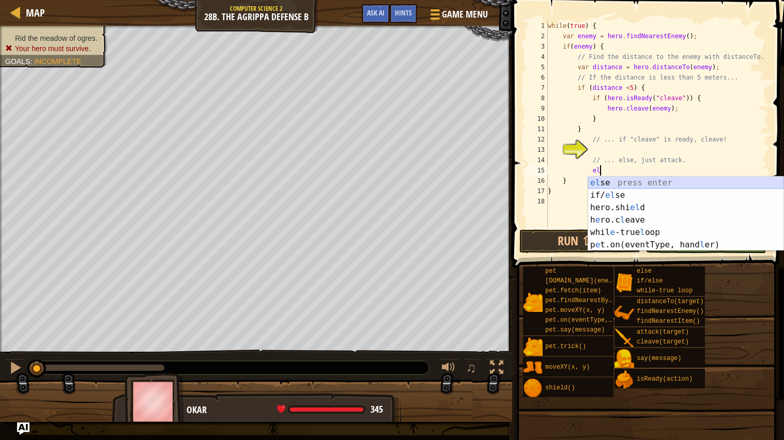
click at [614, 180] on div "el se press enter if/ el se press enter hero.shi el d press enter h e ro.c l ea…" at bounding box center [685, 226] width 195 height 99
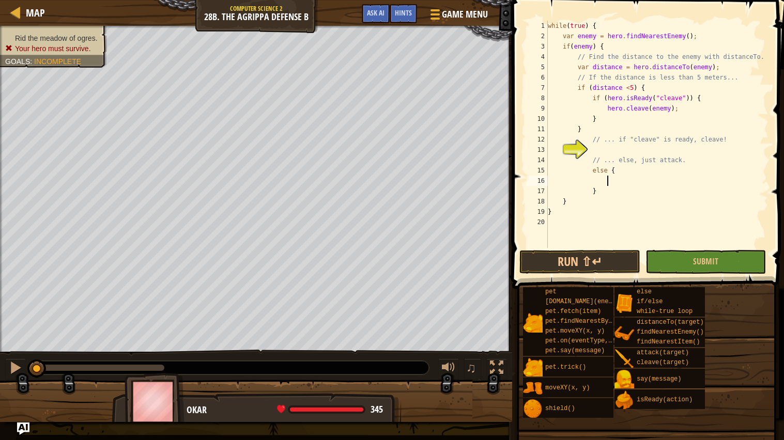
type textarea "e"
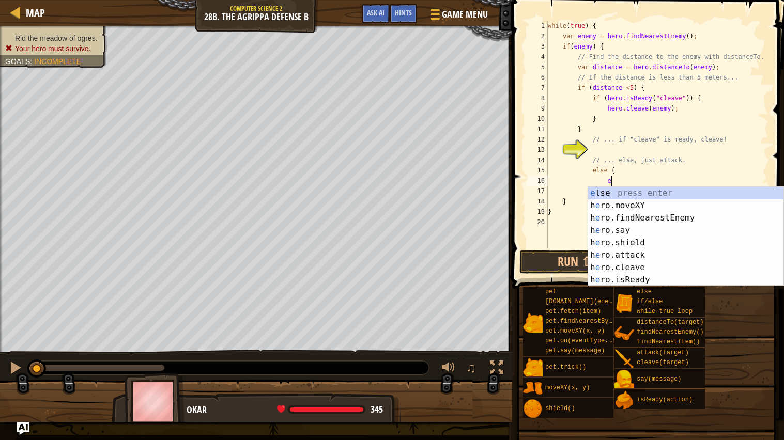
scroll to position [4, 4]
click at [628, 187] on div "hero. a ttack press enter pet.s a y(message) press enter hero.s a y press enter…" at bounding box center [685, 249] width 195 height 124
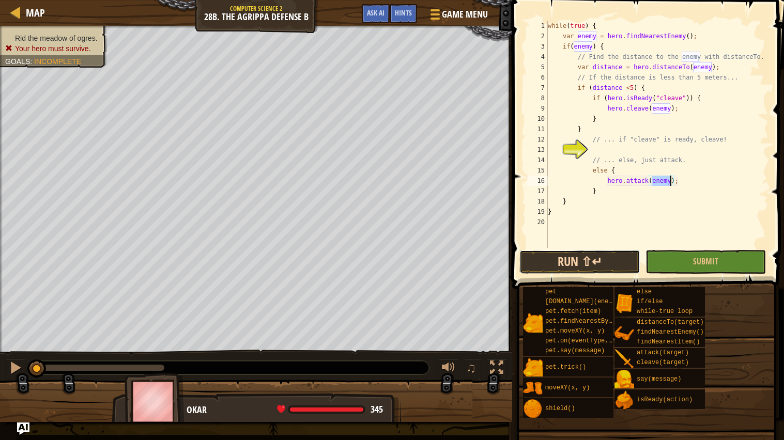
click at [602, 253] on button "Run ⇧↵" at bounding box center [579, 262] width 120 height 24
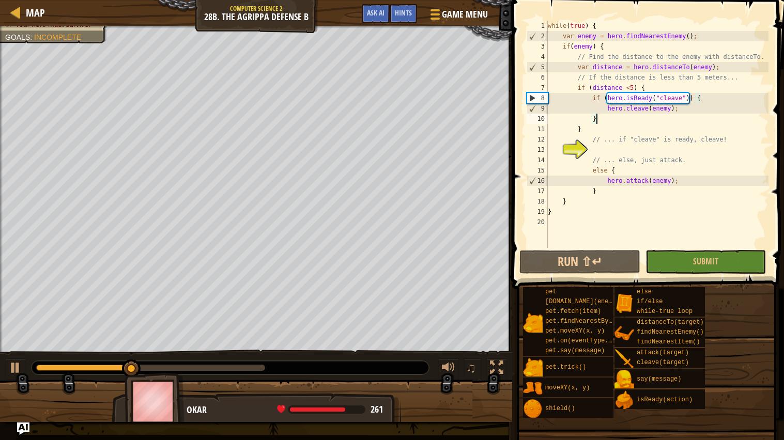
click at [595, 119] on div "while ( true ) { var enemy = hero . findNearestEnemy ( ) ; if ( enemy ) { // Fi…" at bounding box center [657, 145] width 223 height 248
click at [593, 120] on div "while ( true ) { var enemy = hero . findNearestEnemy ( ) ; if ( enemy ) { // Fi…" at bounding box center [657, 145] width 223 height 248
type textarea "// ... if "cleave" is ready, cleave!"
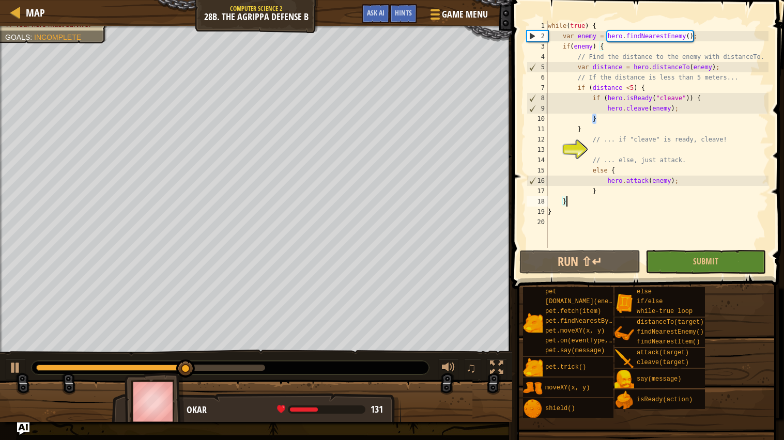
type textarea "}}"
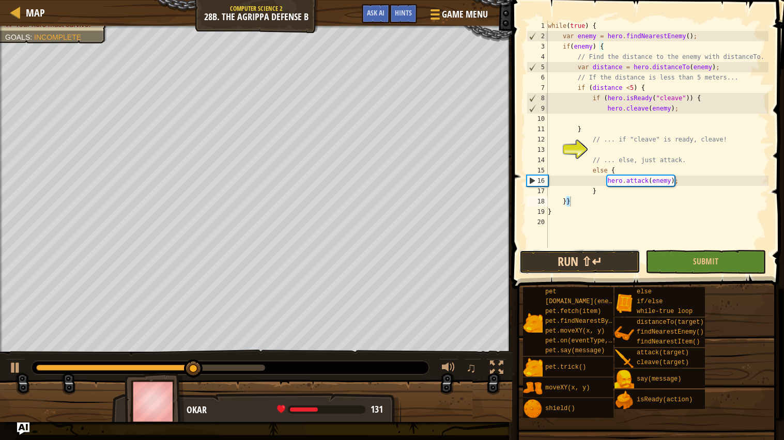
click at [587, 261] on button "Run ⇧↵" at bounding box center [579, 262] width 120 height 24
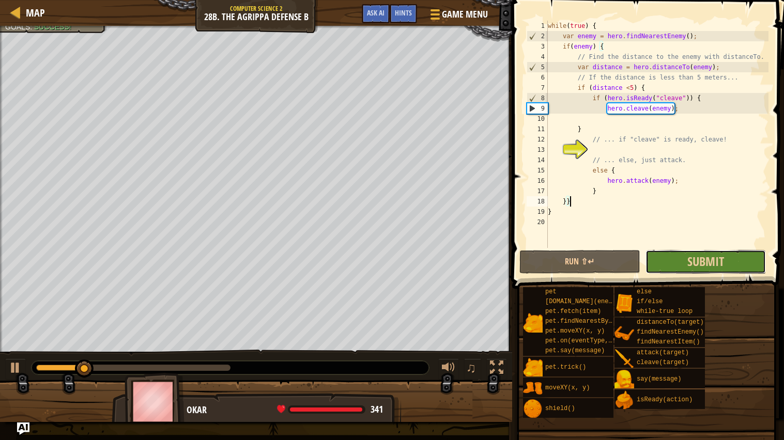
click at [671, 266] on button "Submit" at bounding box center [705, 262] width 120 height 24
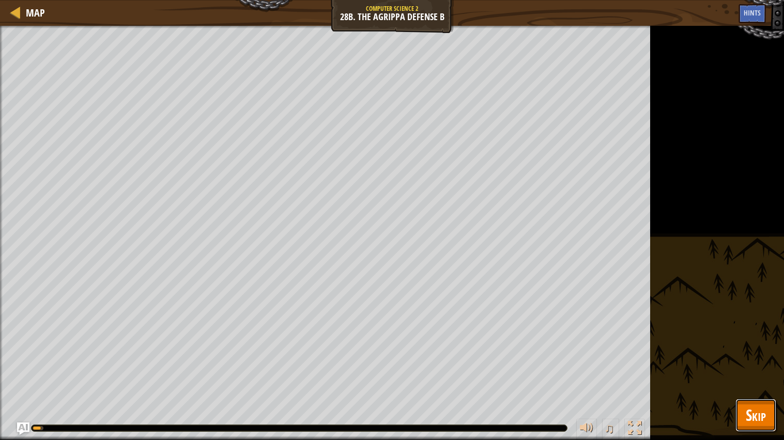
click at [766, 353] on button "Skip" at bounding box center [755, 415] width 41 height 33
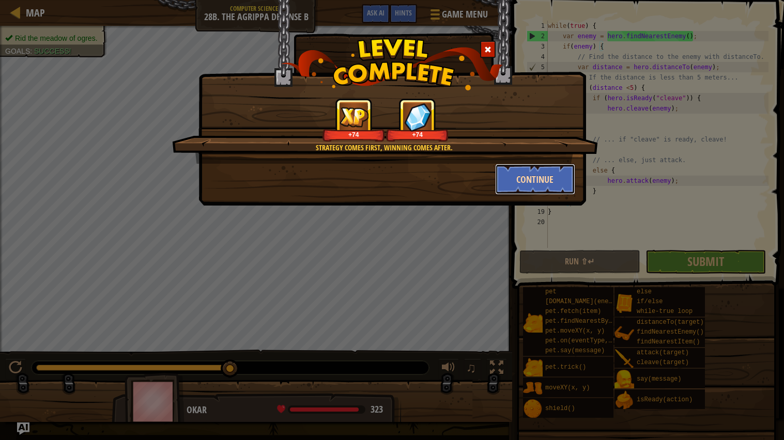
click at [495, 186] on button "Continue" at bounding box center [535, 179] width 80 height 31
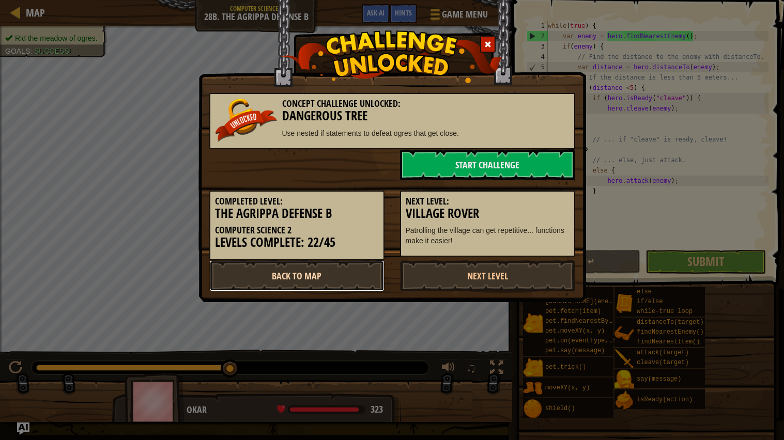
click at [320, 271] on link "Back to Map" at bounding box center [296, 275] width 175 height 31
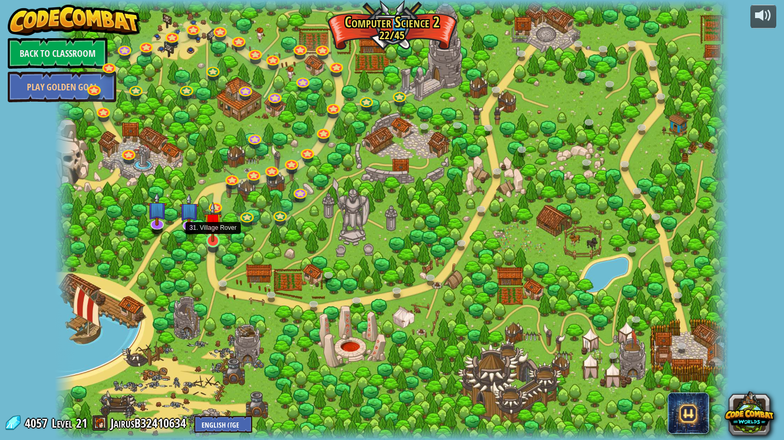
click at [213, 237] on img at bounding box center [213, 221] width 18 height 40
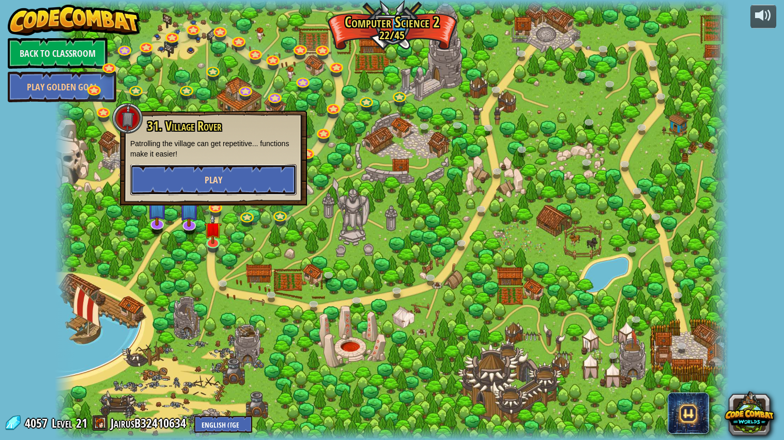
click at [193, 174] on button "Play" at bounding box center [213, 179] width 166 height 31
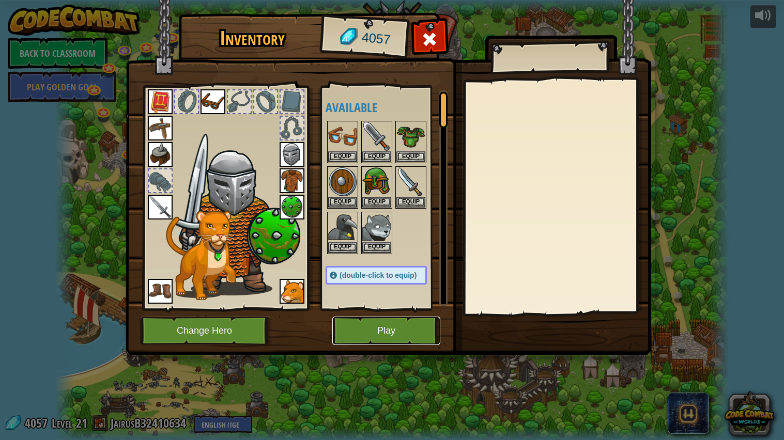
click at [362, 343] on button "Play" at bounding box center [386, 331] width 108 height 28
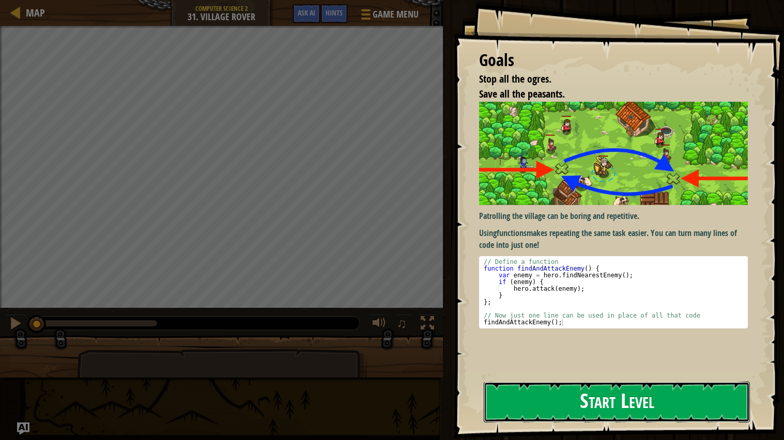
click at [538, 353] on button "Start Level" at bounding box center [617, 402] width 266 height 41
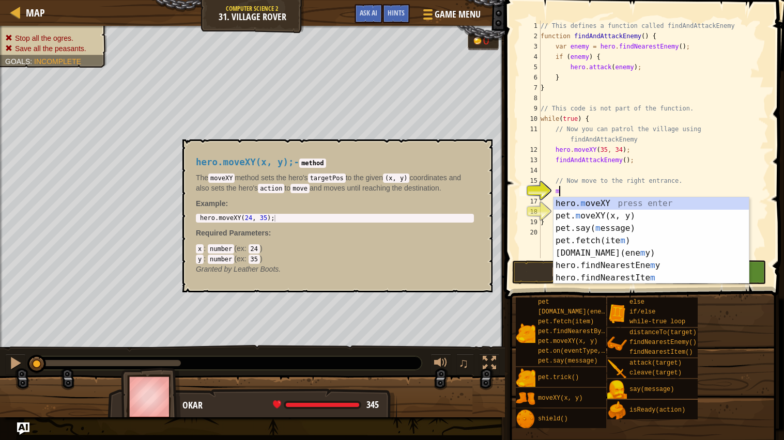
scroll to position [4, 1]
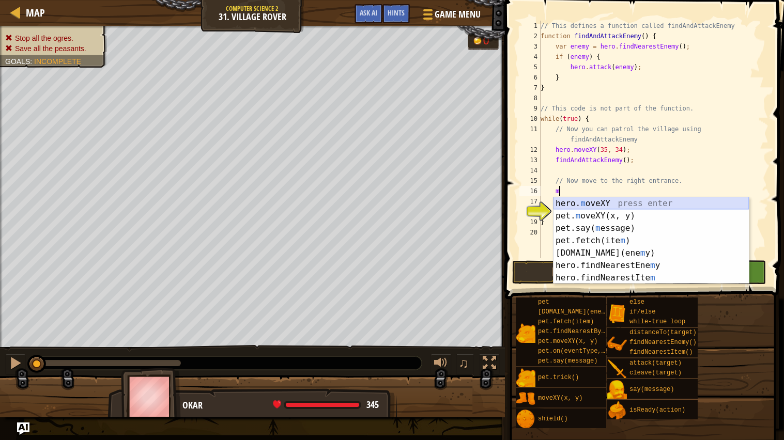
click at [665, 199] on div "hero. m oveXY press enter pet. m oveXY(x, y) press enter pet.say( m essage) pre…" at bounding box center [650, 253] width 195 height 112
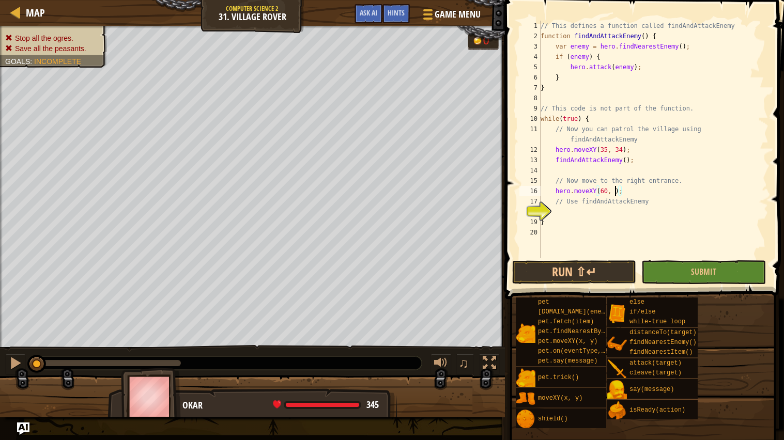
scroll to position [4, 6]
type textarea "hero.moveXY(60, 31);"
click at [637, 215] on div "// This defines a function called findAndAttackEnemy function findAndAttackEnem…" at bounding box center [653, 150] width 230 height 258
type textarea "findAndAttackEnemy();"
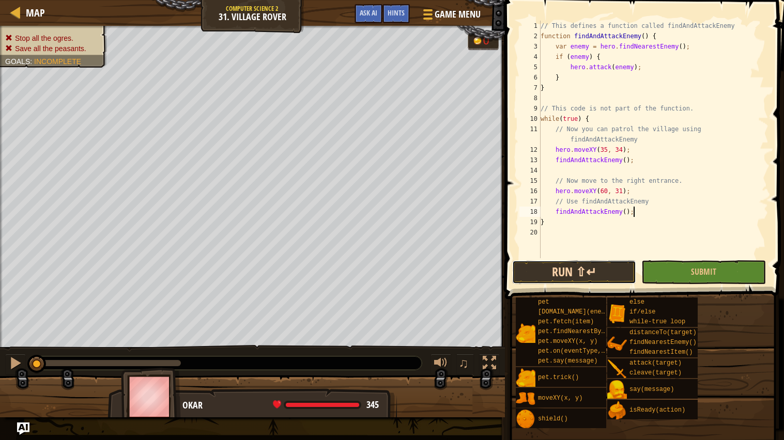
click at [585, 271] on button "Run ⇧↵" at bounding box center [574, 272] width 124 height 24
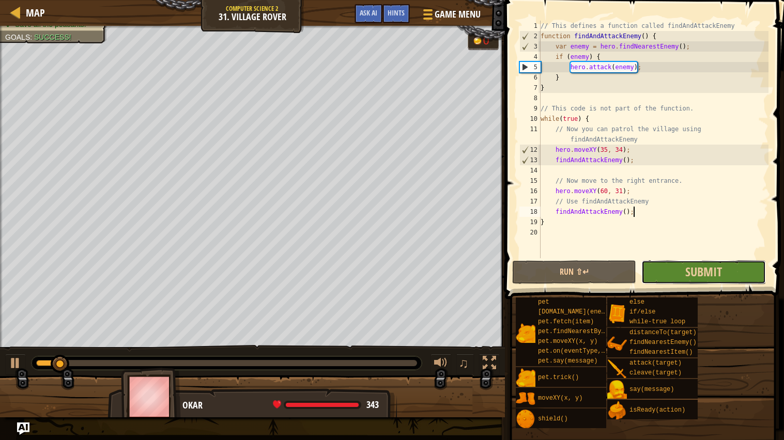
click at [700, 281] on button "Submit" at bounding box center [703, 272] width 124 height 24
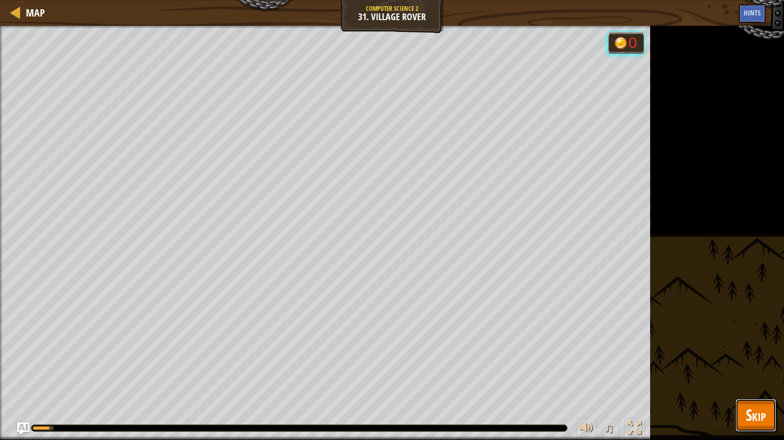
click at [758, 353] on span "Skip" at bounding box center [755, 414] width 20 height 21
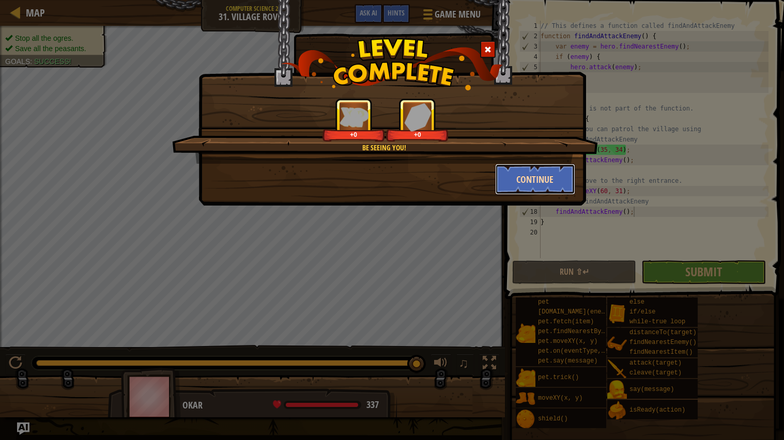
click at [536, 168] on button "Continue" at bounding box center [535, 179] width 80 height 31
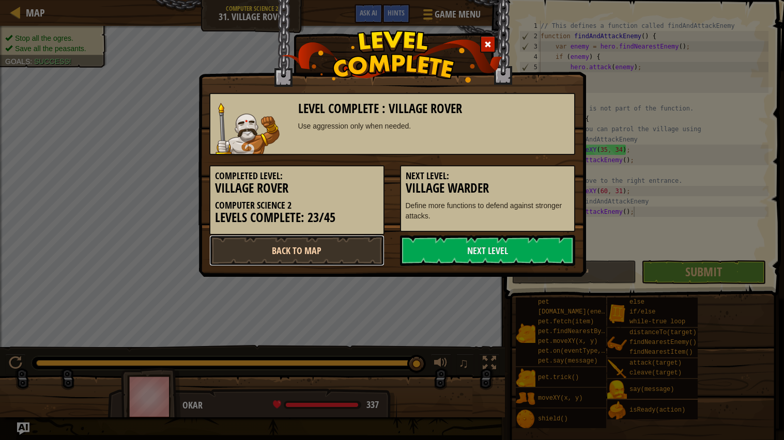
click at [318, 238] on link "Back to Map" at bounding box center [296, 250] width 175 height 31
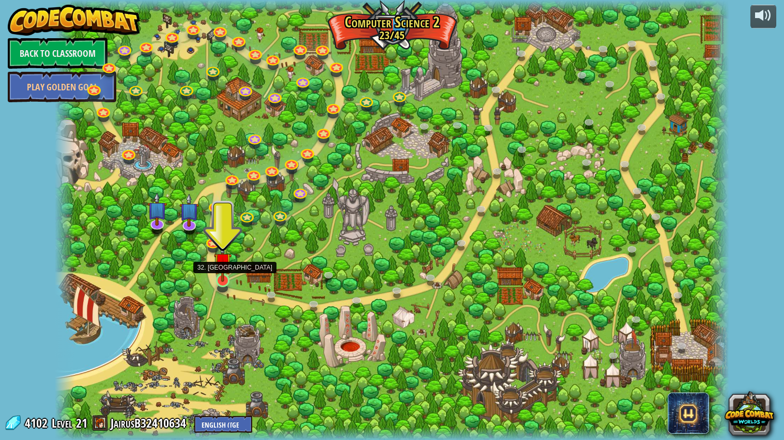
click at [224, 279] on img at bounding box center [223, 261] width 18 height 40
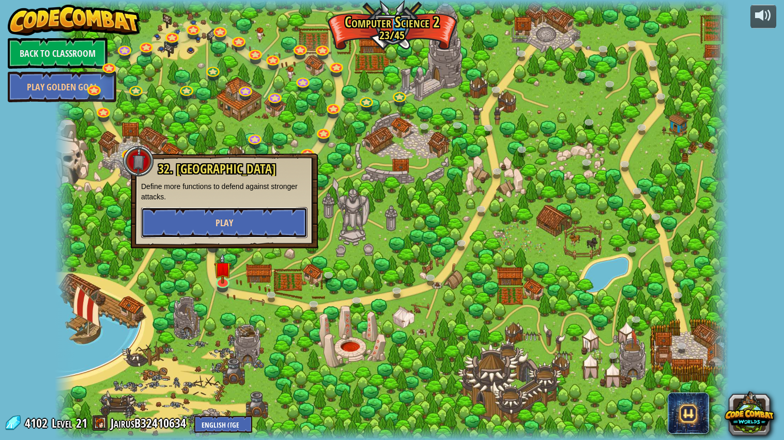
click at [242, 231] on button "Play" at bounding box center [224, 222] width 166 height 31
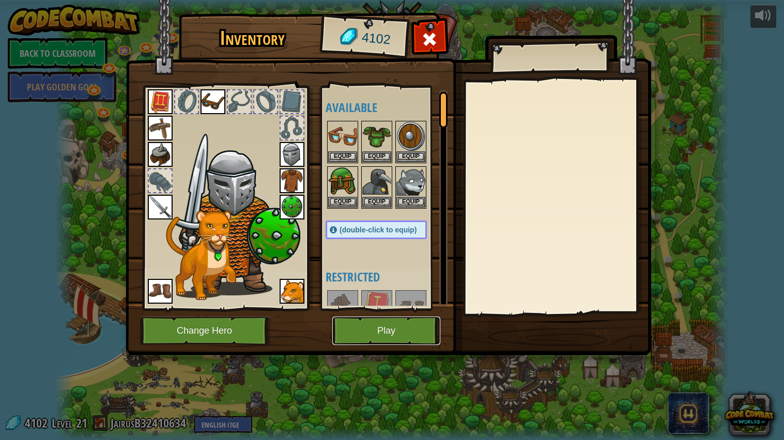
click at [365, 330] on button "Play" at bounding box center [386, 331] width 108 height 28
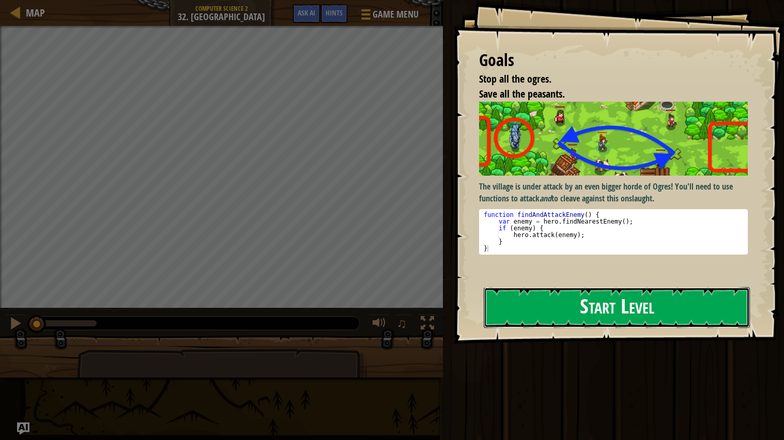
click at [556, 314] on button "Start Level" at bounding box center [617, 307] width 266 height 41
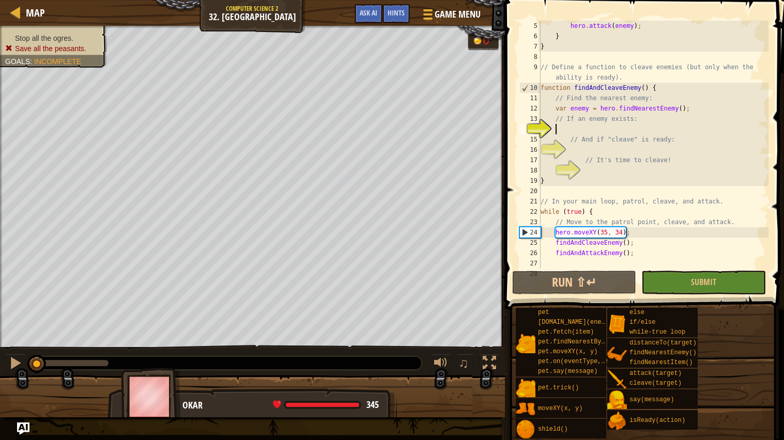
scroll to position [4, 1]
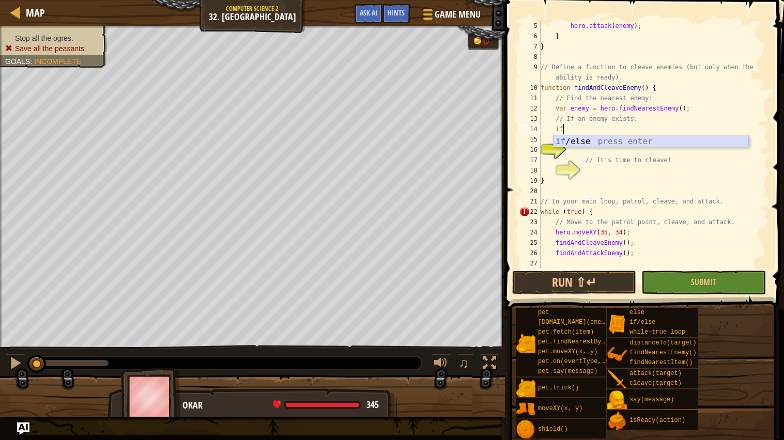
click at [577, 138] on div "if /else press enter" at bounding box center [650, 153] width 195 height 37
type textarea "if (enemy) {"
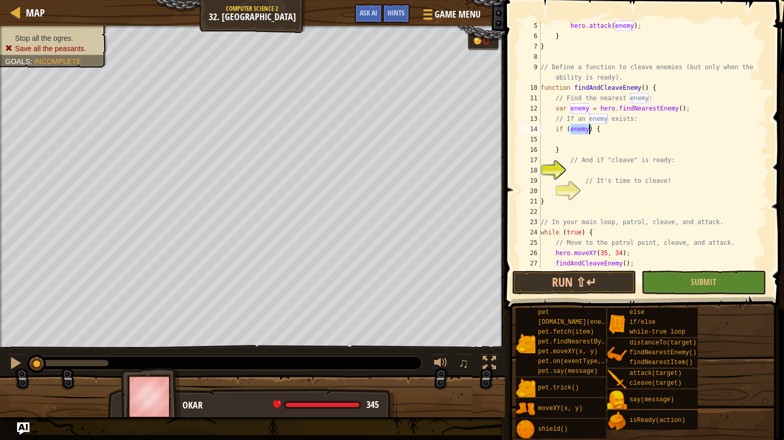
click at [577, 137] on div "hero . attack ( enemy ) ; } } // Define a function to cleave enemies (but only …" at bounding box center [653, 155] width 230 height 269
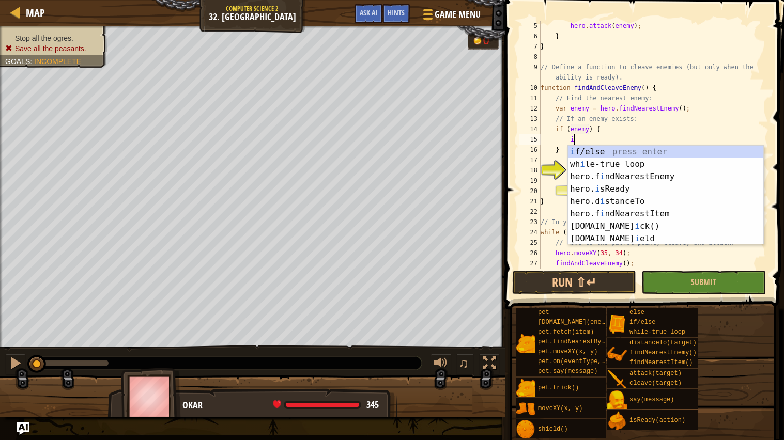
scroll to position [4, 2]
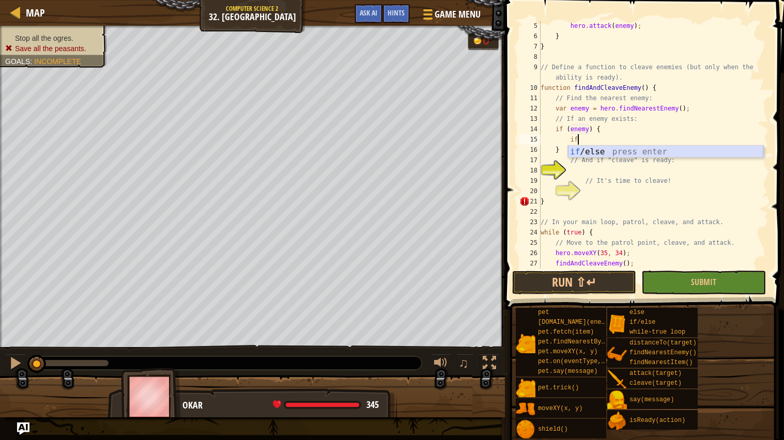
click at [589, 150] on div "if /else press enter" at bounding box center [665, 164] width 195 height 37
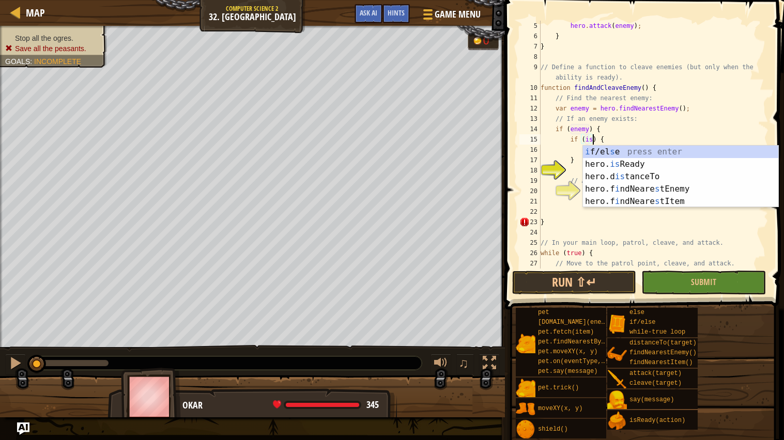
scroll to position [4, 4]
click at [615, 167] on div "i f/el s e press enter hero. is Ready press enter hero.d is tanceTo press enter…" at bounding box center [680, 189] width 195 height 87
type textarea "if (hero.isReady("cleave")) {"
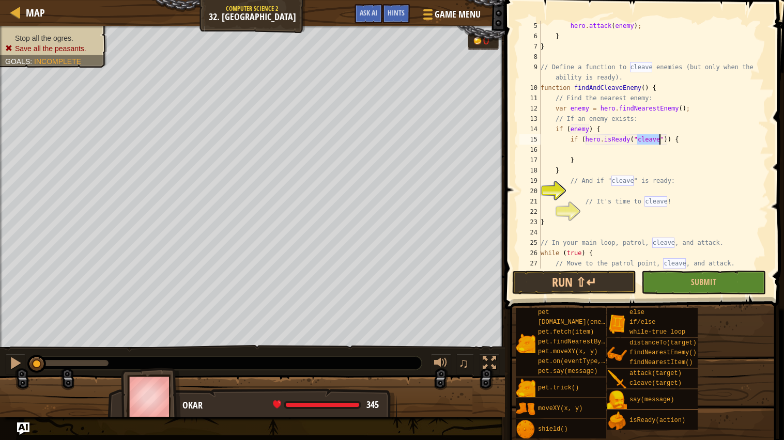
click at [606, 151] on div "hero . attack ( enemy ) ; } } // Define a function to cleave enemies (but only …" at bounding box center [653, 155] width 230 height 269
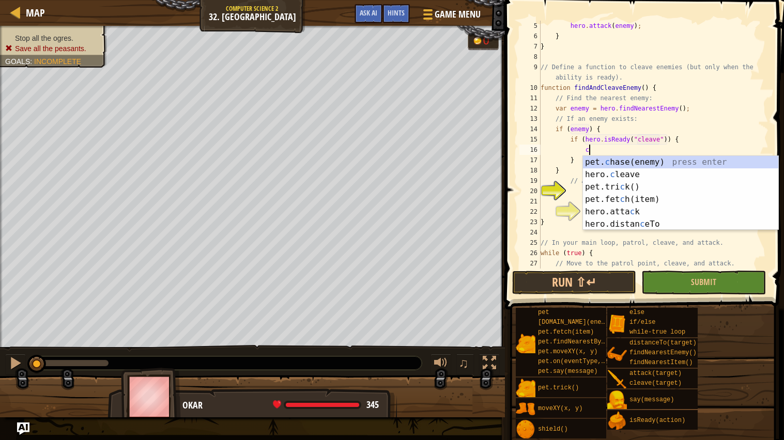
scroll to position [4, 3]
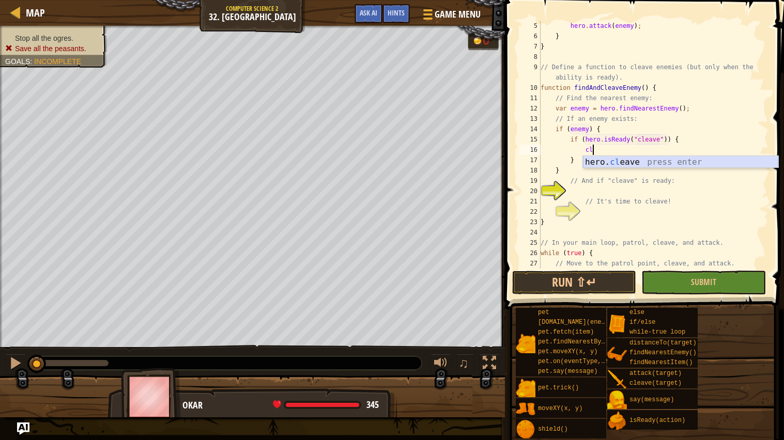
click at [613, 165] on div "hero. cl eave press enter" at bounding box center [680, 174] width 195 height 37
type textarea "hero.cleave(enemy);"
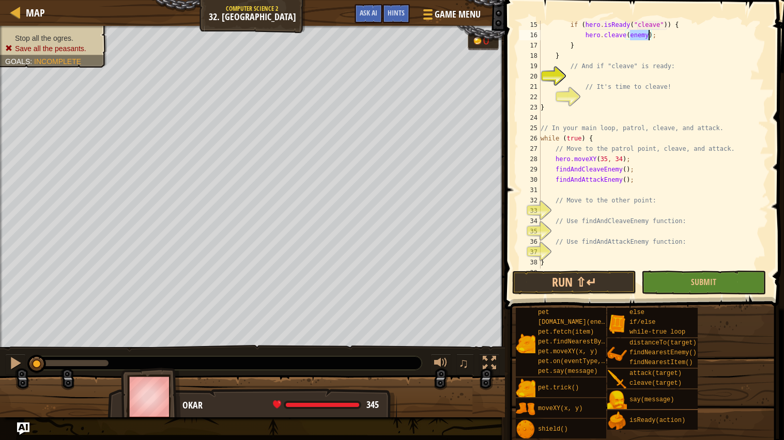
scroll to position [165, 0]
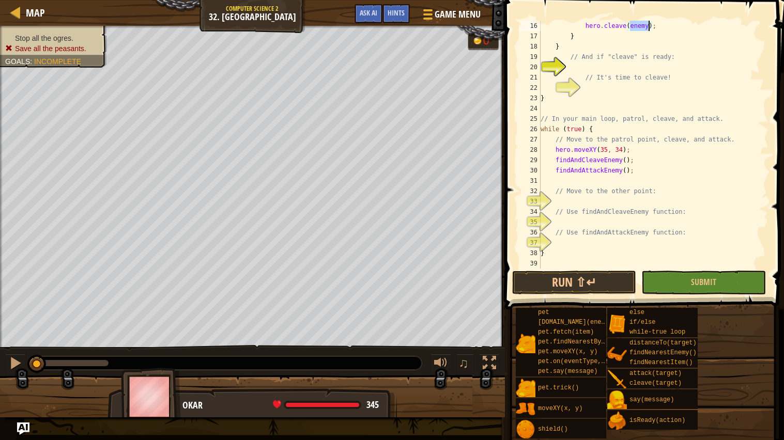
click at [603, 199] on div "hero . cleave ( enemy ) ; } } // And if "cleave" is ready: // It's time to clea…" at bounding box center [653, 155] width 230 height 269
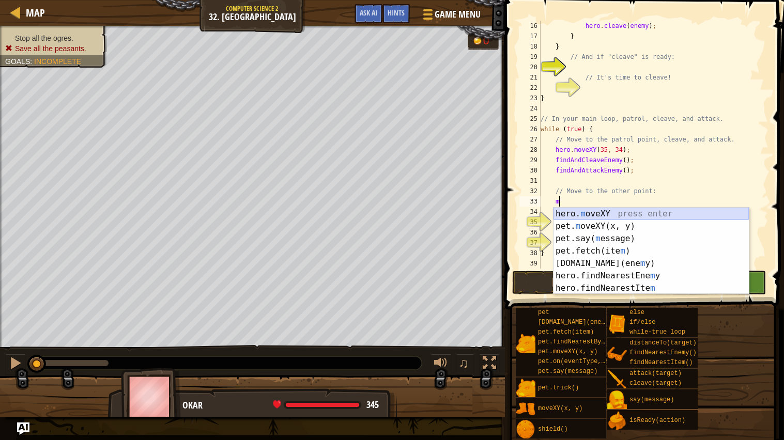
click at [605, 211] on div "hero. m oveXY press enter pet. m oveXY(x, y) press enter pet.say( m essage) pre…" at bounding box center [650, 264] width 195 height 112
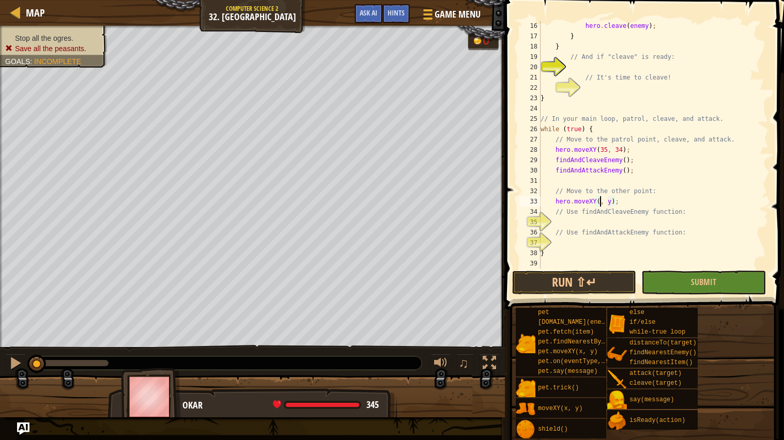
scroll to position [4, 6]
type textarea "hero.moveXY(60, 31);"
click at [606, 224] on div "hero . cleave ( enemy ) ; } } // And if "cleave" is ready: // It's time to clea…" at bounding box center [653, 155] width 230 height 269
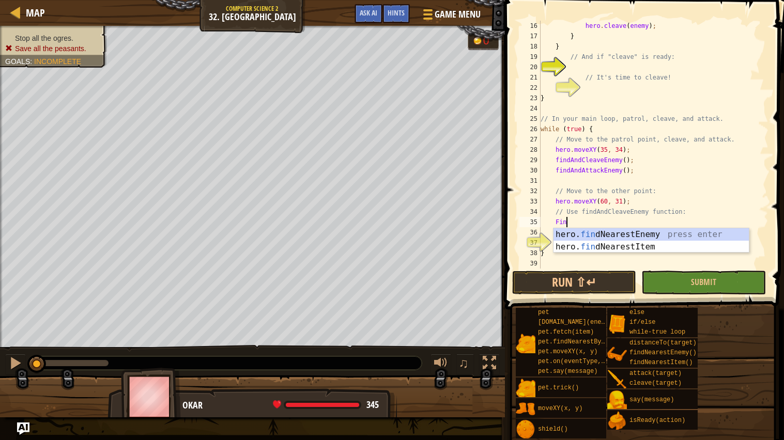
type textarea "F"
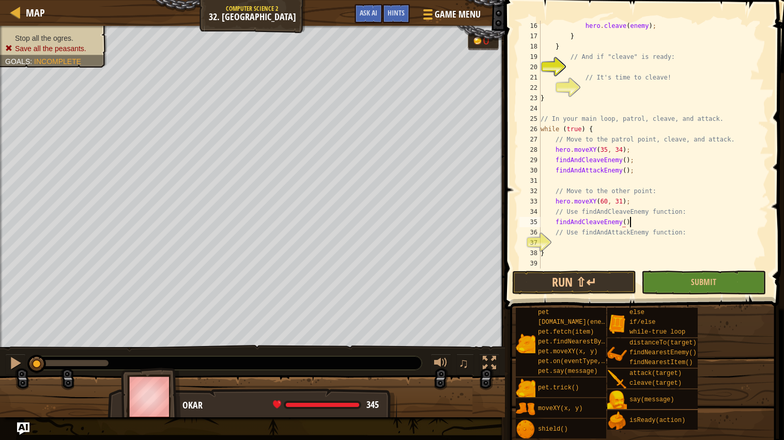
scroll to position [4, 7]
type textarea "findAndCleaveEnemy();"
click at [574, 290] on button "Run ⇧↵" at bounding box center [574, 283] width 124 height 24
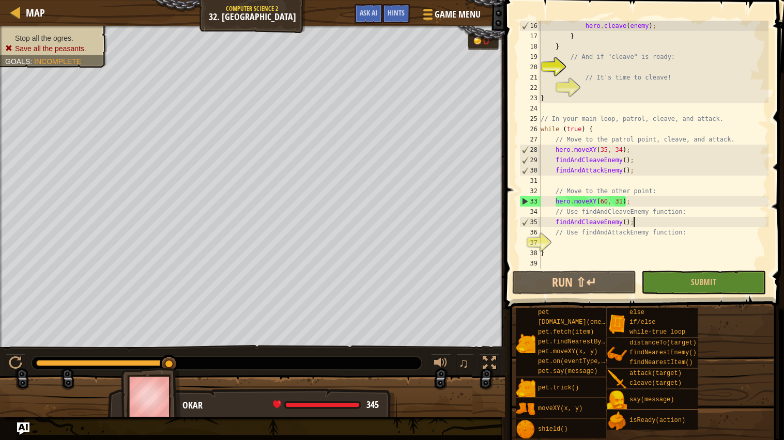
scroll to position [165, 0]
click at [564, 284] on button "Run ⇧↵" at bounding box center [574, 283] width 124 height 24
click at [675, 288] on button "Submit" at bounding box center [703, 283] width 124 height 24
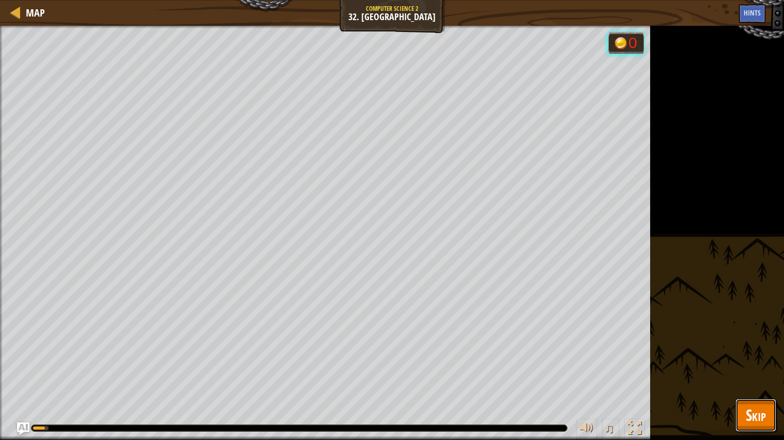
click at [741, 353] on button "Skip" at bounding box center [755, 415] width 41 height 33
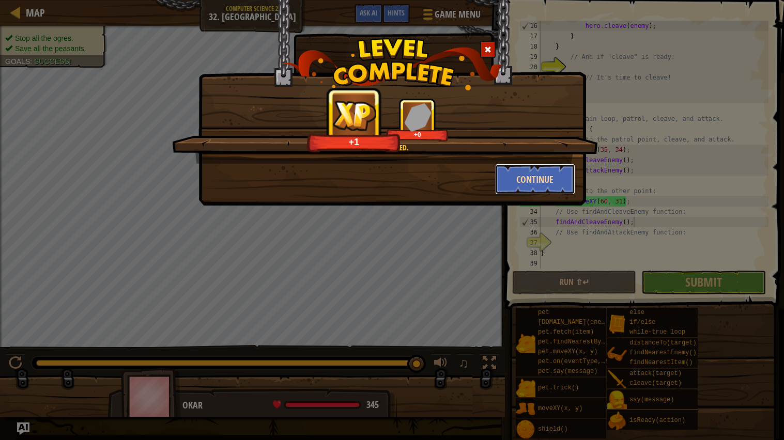
click at [528, 180] on button "Continue" at bounding box center [535, 179] width 80 height 31
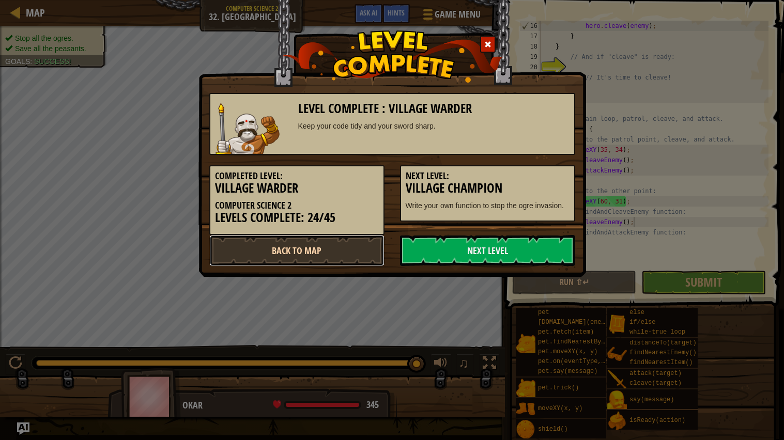
click at [325, 260] on link "Back to Map" at bounding box center [296, 250] width 175 height 31
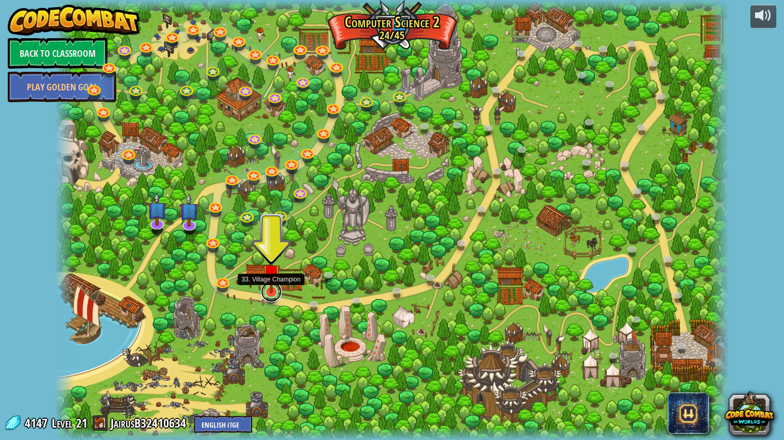
click at [267, 293] on link at bounding box center [271, 292] width 21 height 21
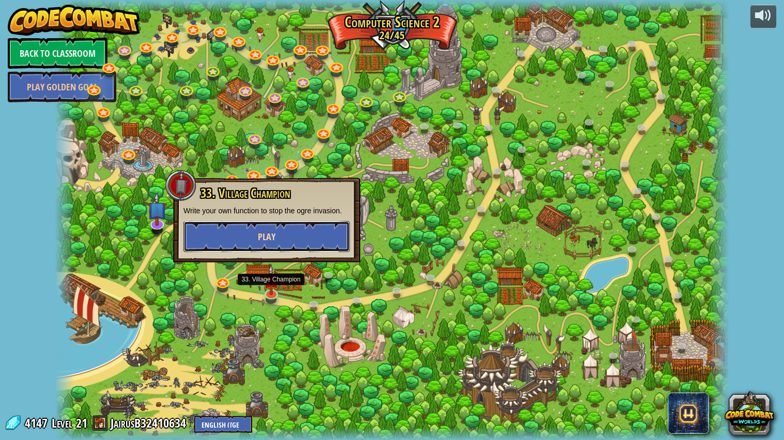
click at [270, 232] on span "Play" at bounding box center [267, 236] width 18 height 13
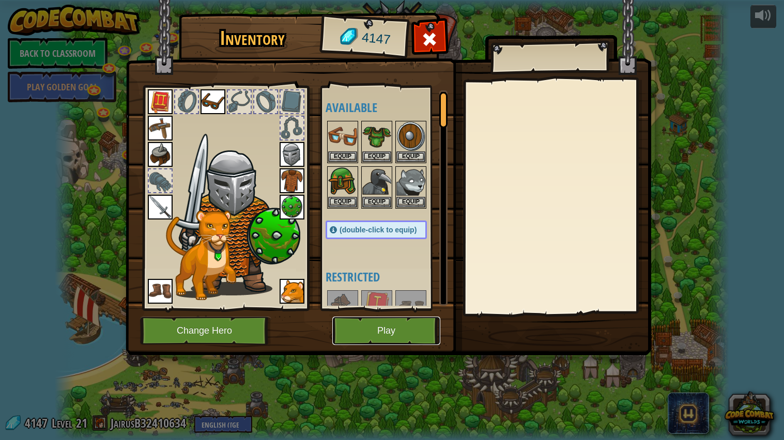
click at [384, 335] on button "Play" at bounding box center [386, 331] width 108 height 28
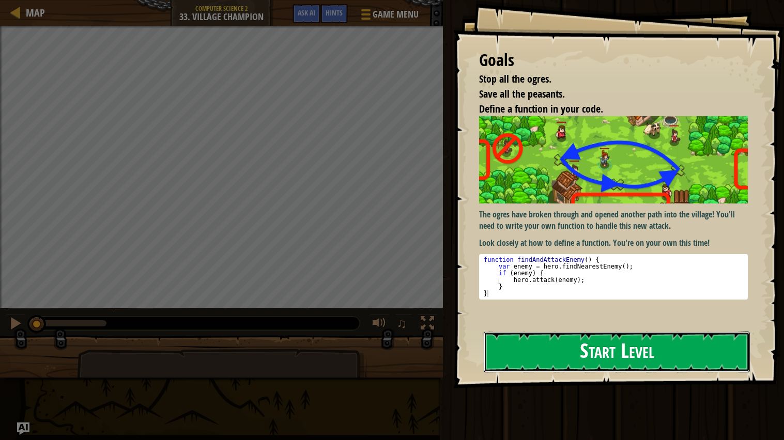
click at [595, 353] on button "Start Level" at bounding box center [617, 352] width 266 height 41
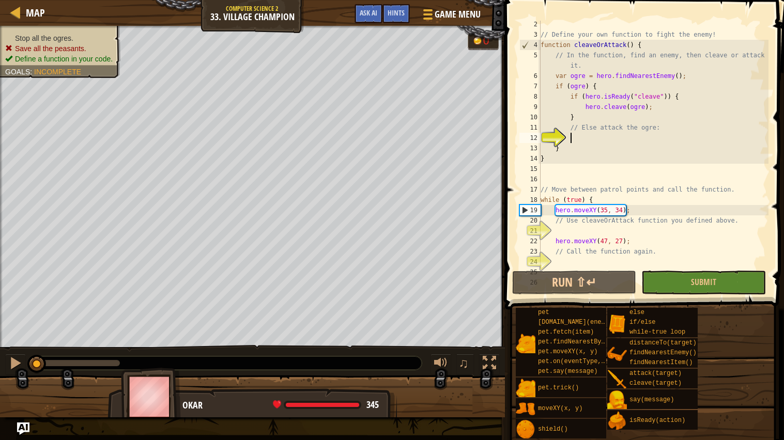
scroll to position [20, 0]
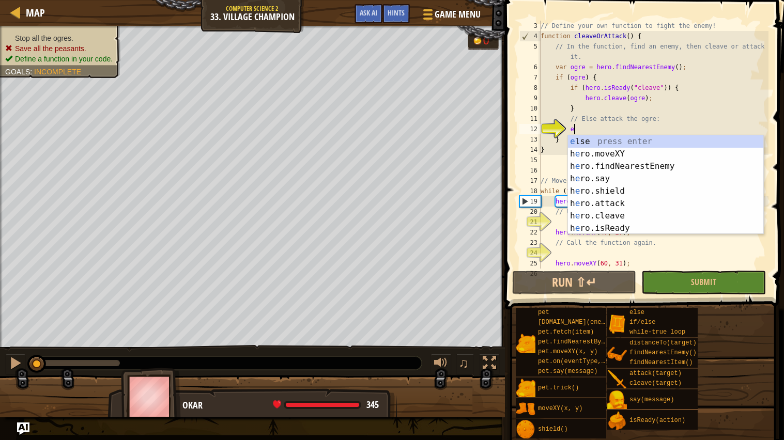
type textarea "el"
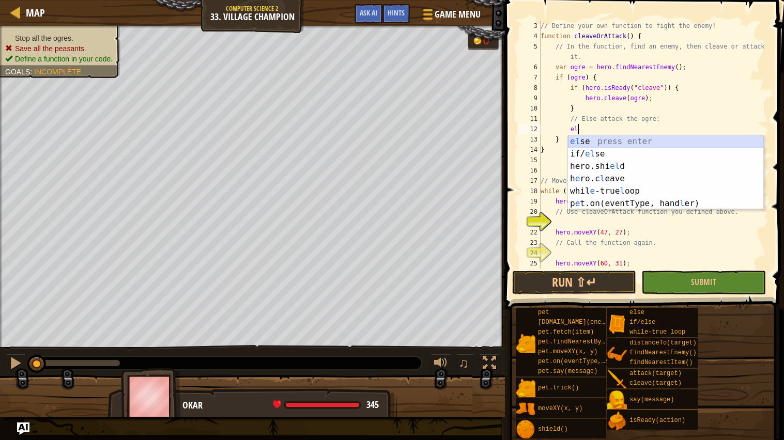
click at [616, 143] on div "el se press enter if/ el se press enter hero.shi el d press enter h e ro.c l ea…" at bounding box center [665, 184] width 195 height 99
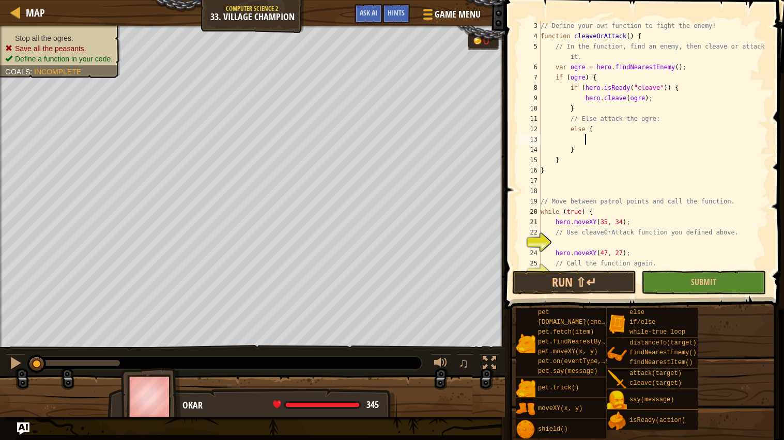
scroll to position [4, 3]
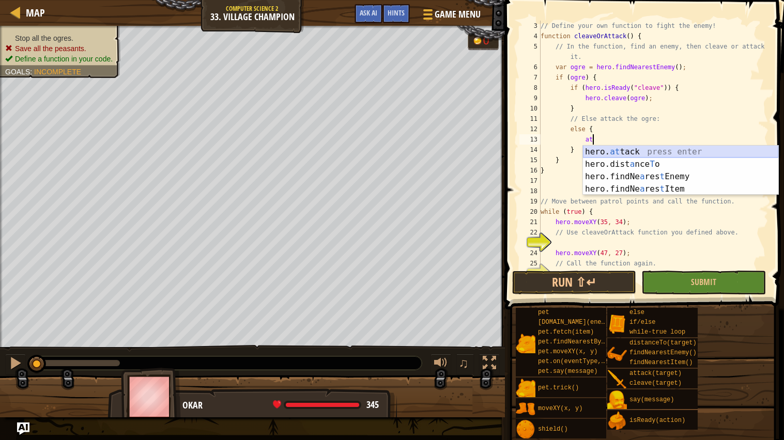
click at [624, 152] on div "hero. at tack press enter hero.dist a nce T o press enter hero.findNe a res t E…" at bounding box center [680, 183] width 195 height 74
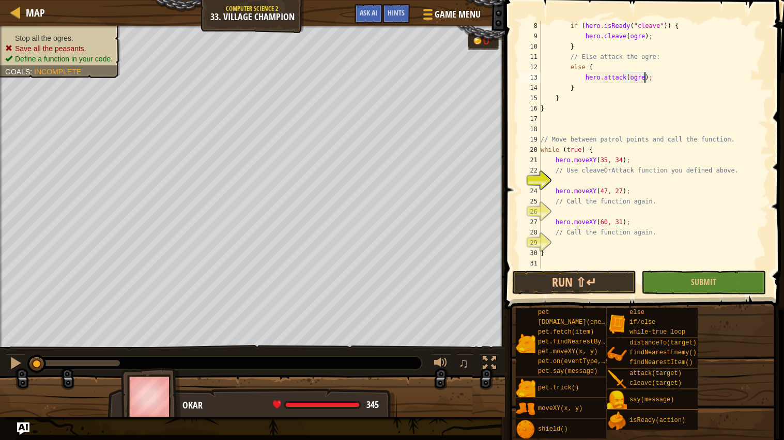
scroll to position [82, 0]
click at [606, 154] on div "if ( hero . isReady ( "cleave" )) { hero . cleave ( ogre ) ; } // Else attack t…" at bounding box center [653, 155] width 230 height 269
type textarea "while (true) {"
click at [596, 179] on div "if ( hero . isReady ( "cleave" )) { hero . cleave ( ogre ) ; } // Else attack t…" at bounding box center [653, 155] width 230 height 269
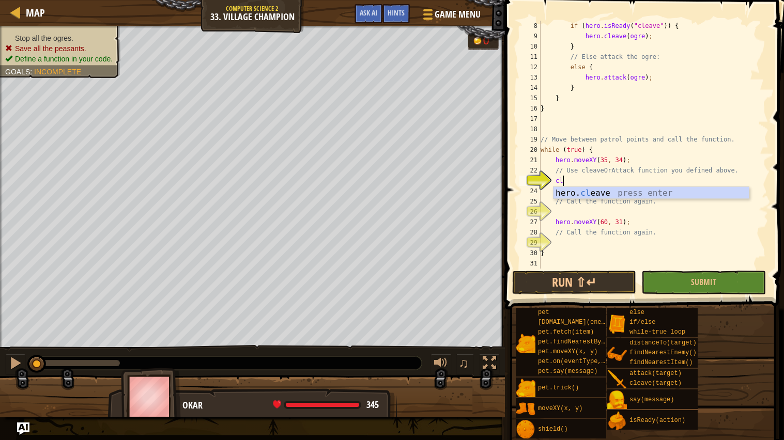
scroll to position [4, 1]
type textarea "c"
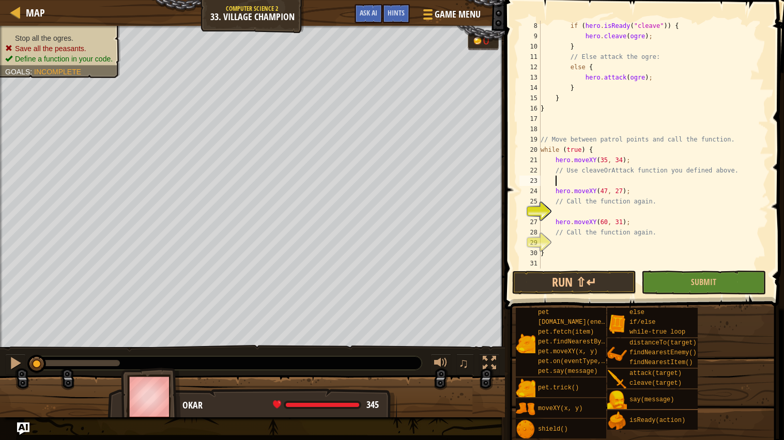
scroll to position [4, 1]
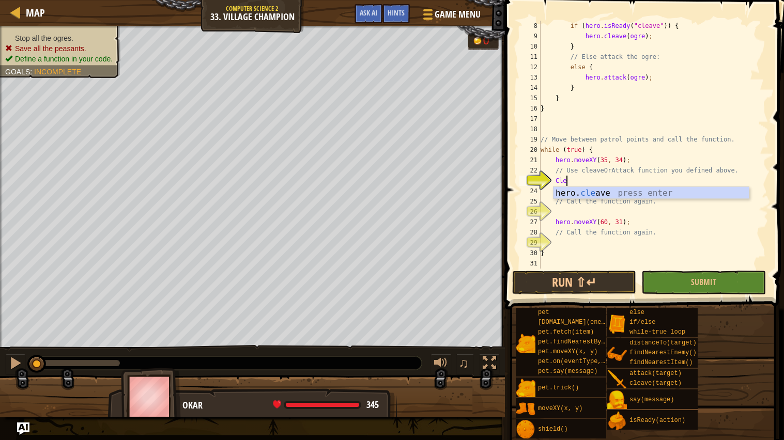
type textarea "C"
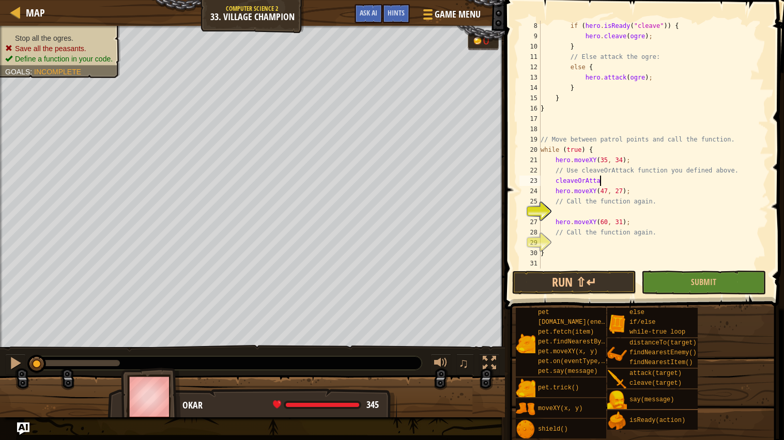
scroll to position [4, 4]
type textarea "cleaveOrAttack();"
click at [629, 212] on div "if ( hero . isReady ( "cleave" )) { hero . cleave ( ogre ) ; } // Else attack t…" at bounding box center [653, 155] width 230 height 269
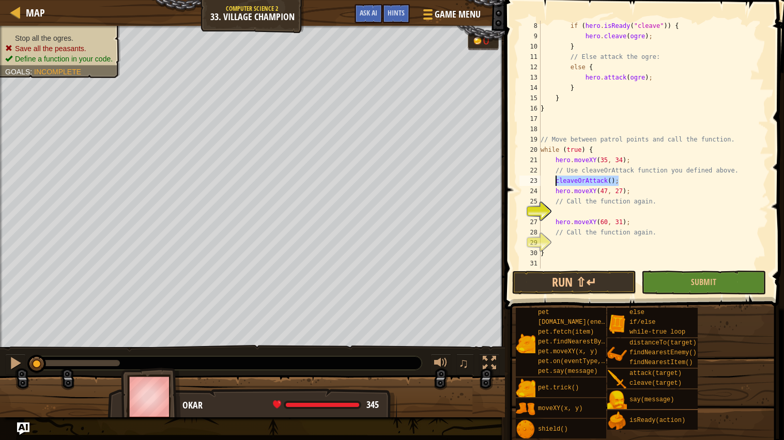
drag, startPoint x: 627, startPoint y: 178, endPoint x: 556, endPoint y: 181, distance: 71.4
click at [556, 181] on div "if ( hero . isReady ( "cleave" )) { hero . cleave ( ogre ) ; } // Else attack t…" at bounding box center [653, 155] width 230 height 269
type textarea "cleaveOrAttack();"
click at [573, 210] on div "if ( hero . isReady ( "cleave" )) { hero . cleave ( ogre ) ; } // Else attack t…" at bounding box center [653, 155] width 230 height 269
click at [583, 237] on div "if ( hero . isReady ( "cleave" )) { hero . cleave ( ogre ) ; } // Else attack t…" at bounding box center [653, 155] width 230 height 269
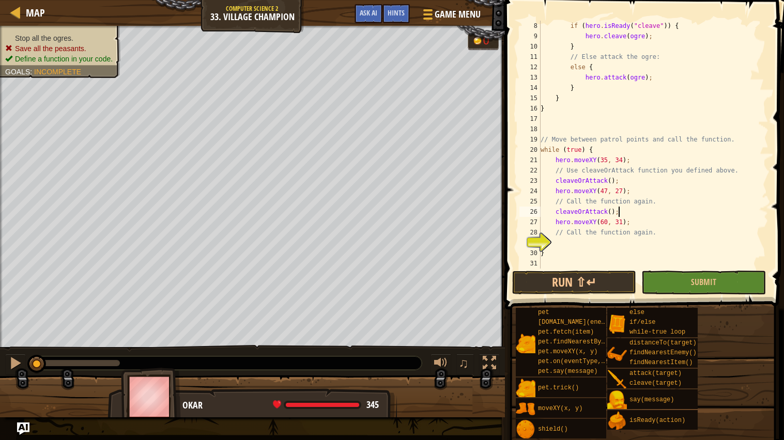
type textarea "// Call the function again."
click at [581, 240] on div "if ( hero . isReady ( "cleave" )) { hero . cleave ( ogre ) ; } // Else attack t…" at bounding box center [653, 155] width 230 height 269
type textarea "cleaveOrAttack();"
click at [618, 276] on button "Run ⇧↵" at bounding box center [574, 283] width 124 height 24
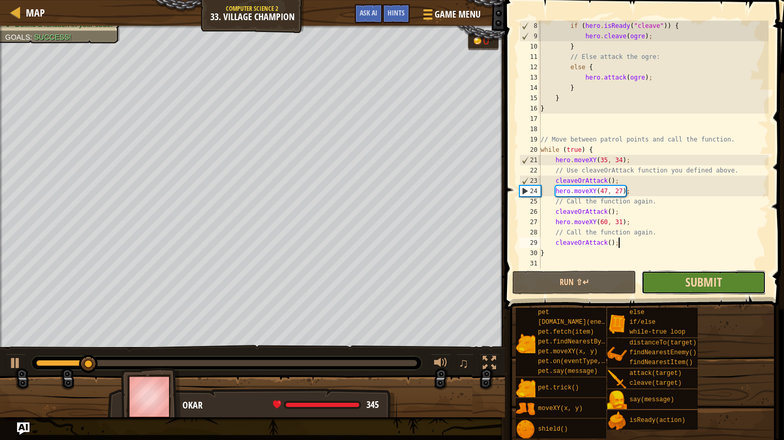
click at [694, 282] on span "Submit" at bounding box center [703, 282] width 37 height 17
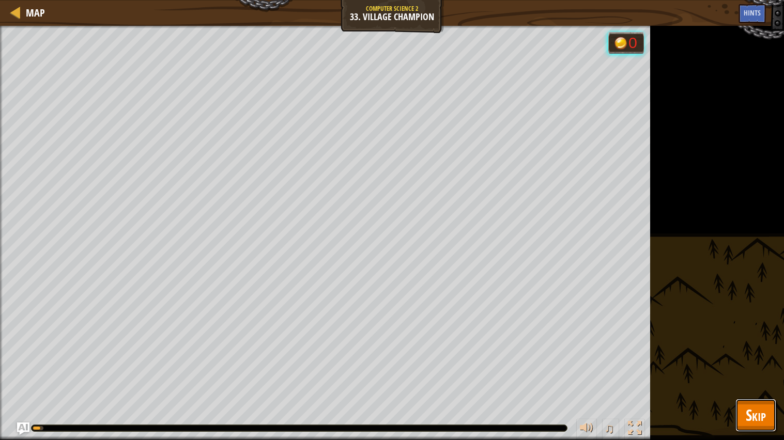
click at [749, 353] on span "Skip" at bounding box center [755, 414] width 20 height 21
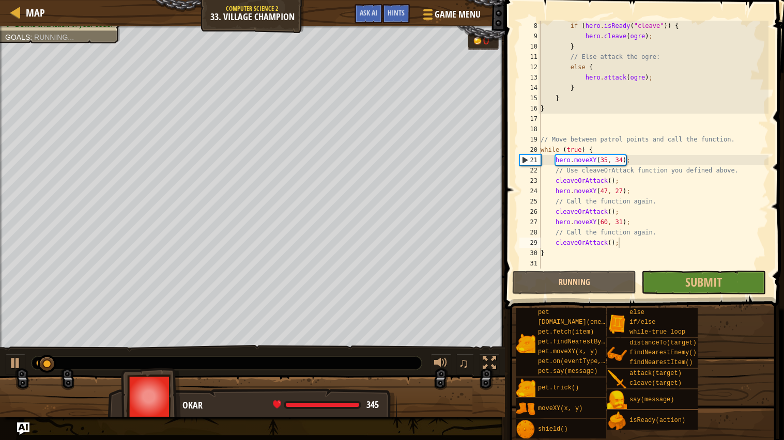
click at [724, 267] on div "if ( hero . isReady ( "cleave" )) { hero . cleave ( ogre ) ; } // Else attack t…" at bounding box center [653, 155] width 230 height 269
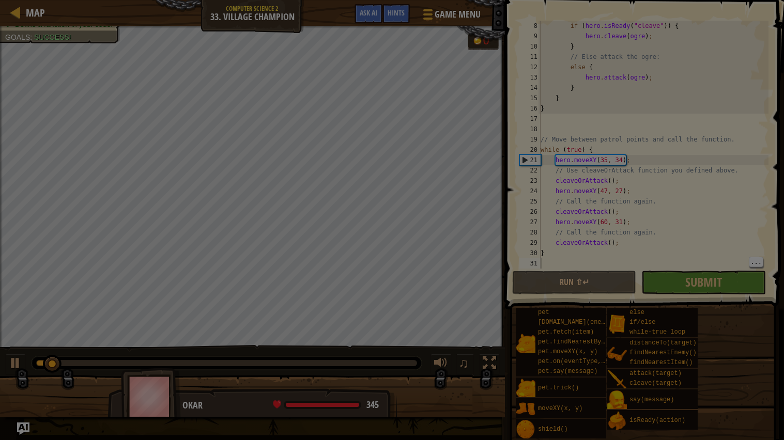
scroll to position [4, 0]
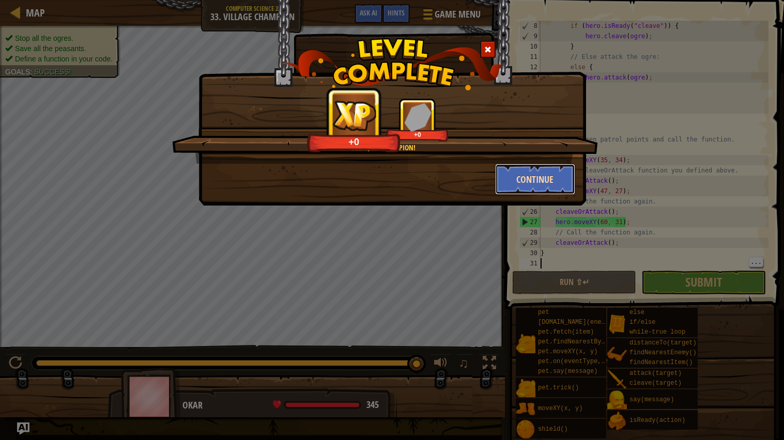
click at [541, 175] on button "Continue" at bounding box center [535, 179] width 80 height 31
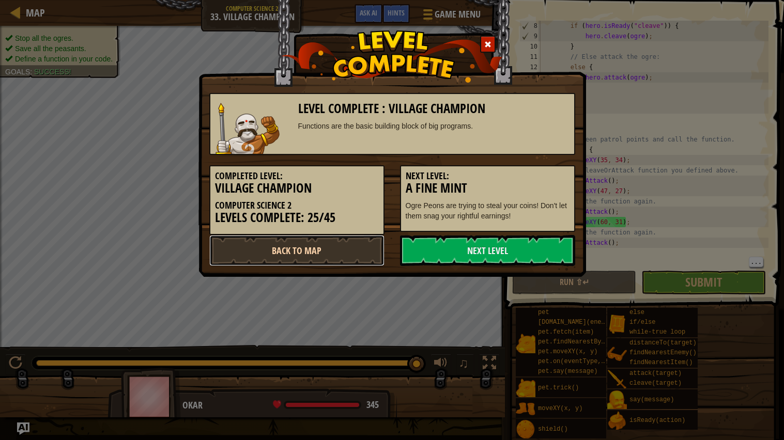
click at [363, 252] on link "Back to Map" at bounding box center [296, 250] width 175 height 31
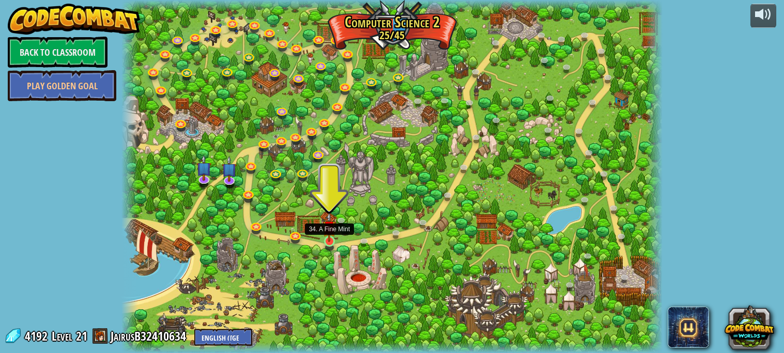
click at [326, 236] on img at bounding box center [328, 227] width 13 height 30
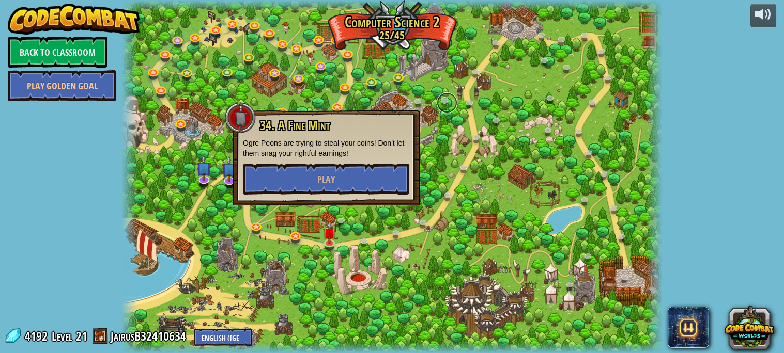
click at [439, 105] on link at bounding box center [447, 102] width 21 height 21
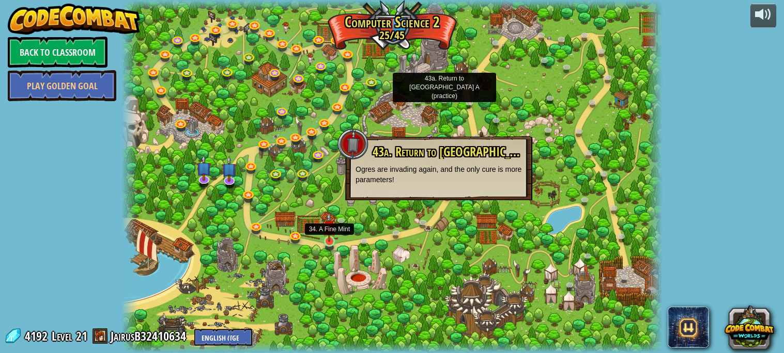
click at [328, 241] on img at bounding box center [328, 227] width 13 height 30
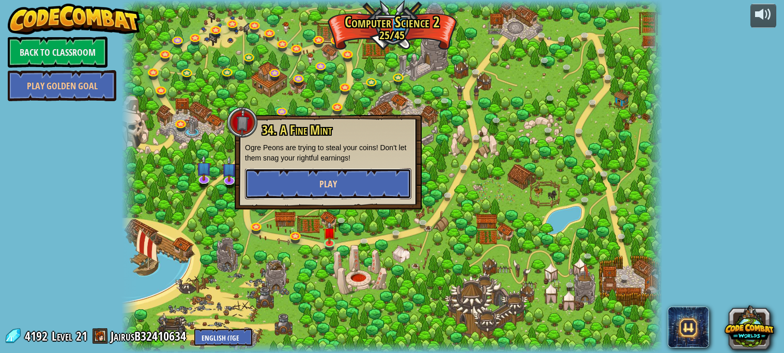
click at [346, 185] on button "Play" at bounding box center [328, 183] width 166 height 31
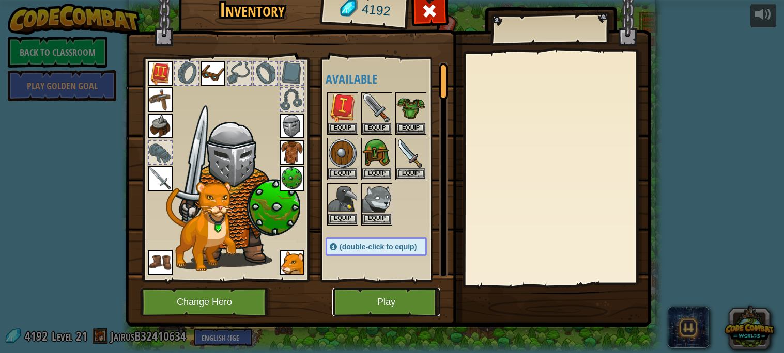
click at [383, 307] on button "Play" at bounding box center [386, 302] width 108 height 28
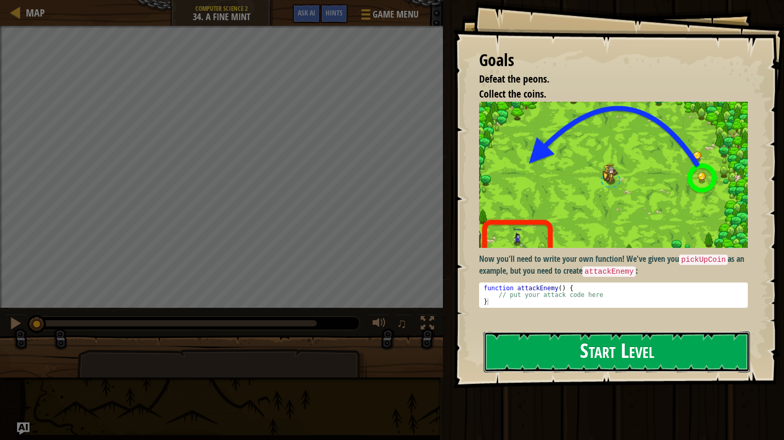
click at [549, 344] on button "Start Level" at bounding box center [617, 352] width 266 height 41
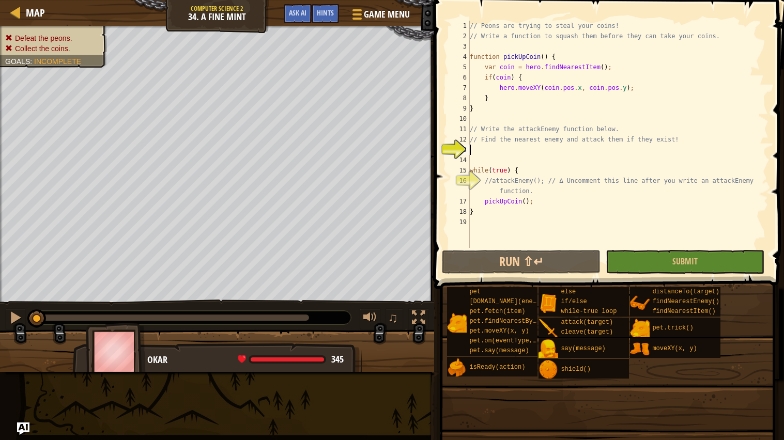
click at [516, 151] on div "// Peons are trying to steal your coins! // Write a function to squash them bef…" at bounding box center [617, 145] width 301 height 248
type textarea "f"
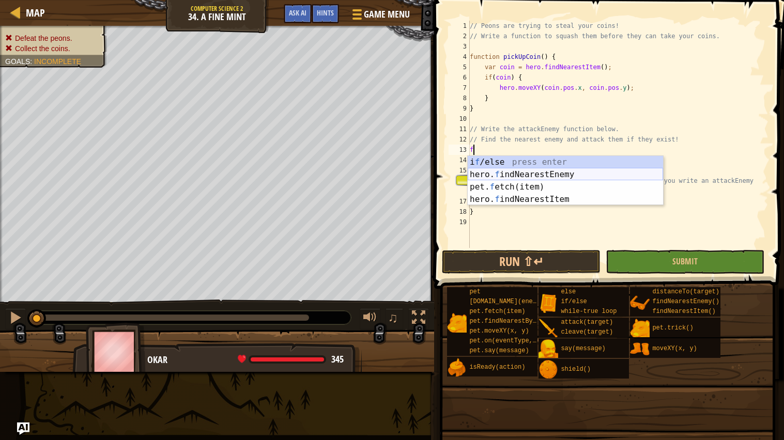
click at [520, 173] on div "i f /else press enter hero. f indNearestEnemy press enter pet. f etch(item) pre…" at bounding box center [564, 193] width 195 height 74
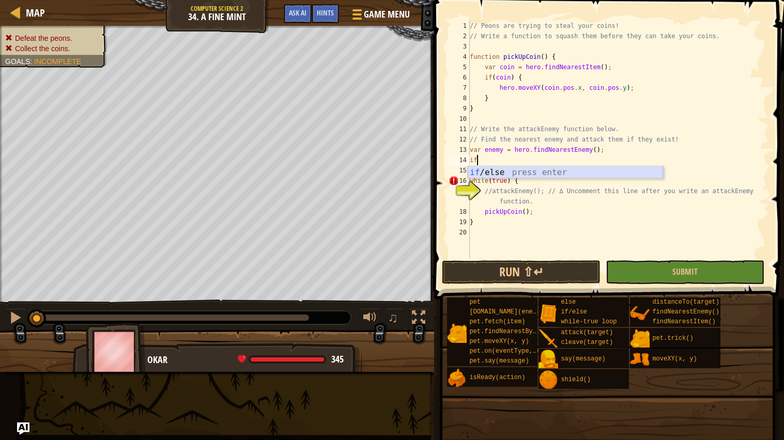
click at [502, 172] on div "if /else press enter" at bounding box center [564, 184] width 195 height 37
type textarea "if (enemy) {"
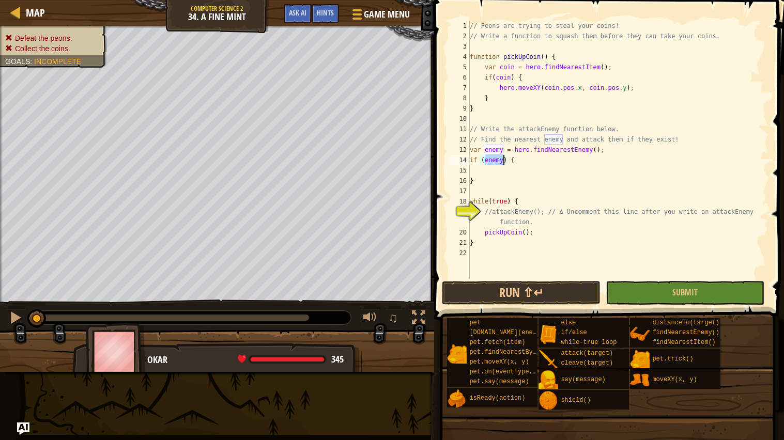
click at [503, 173] on div "// Peons are trying to steal your coins! // Write a function to squash them bef…" at bounding box center [617, 160] width 301 height 279
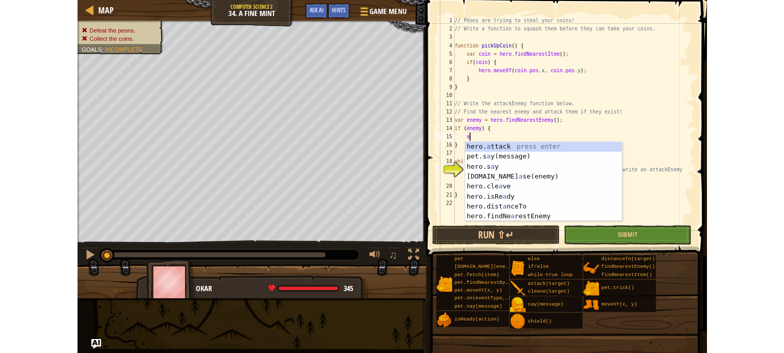
scroll to position [4, 1]
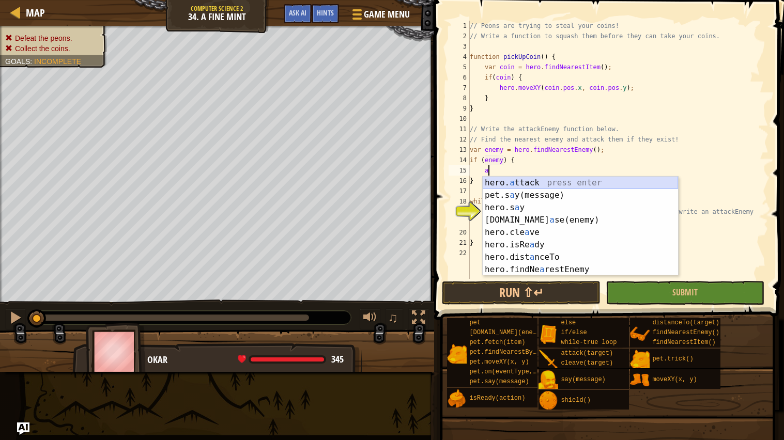
click at [509, 182] on div "hero. a ttack press enter pet.s a y(message) press enter hero.s a y press enter…" at bounding box center [579, 239] width 195 height 124
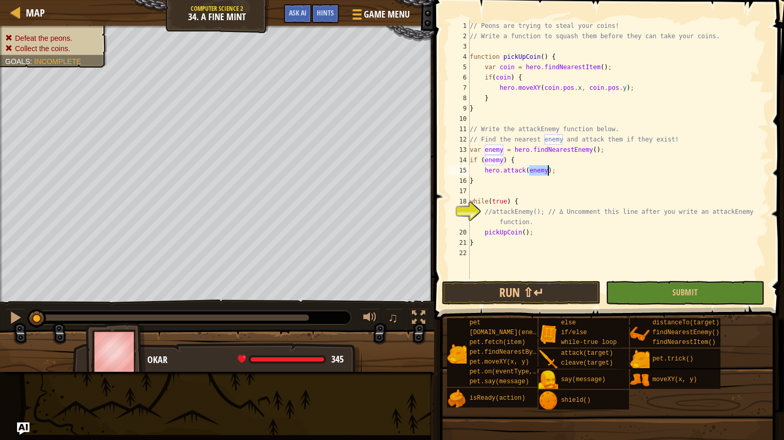
click at [548, 220] on div "// Peons are trying to steal your coins! // Write a function to squash them bef…" at bounding box center [617, 160] width 301 height 279
drag, startPoint x: 491, startPoint y: 212, endPoint x: 543, endPoint y: 209, distance: 52.2
click at [543, 209] on div "// Peons are trying to steal your coins! // Write a function to squash them bef…" at bounding box center [617, 160] width 301 height 279
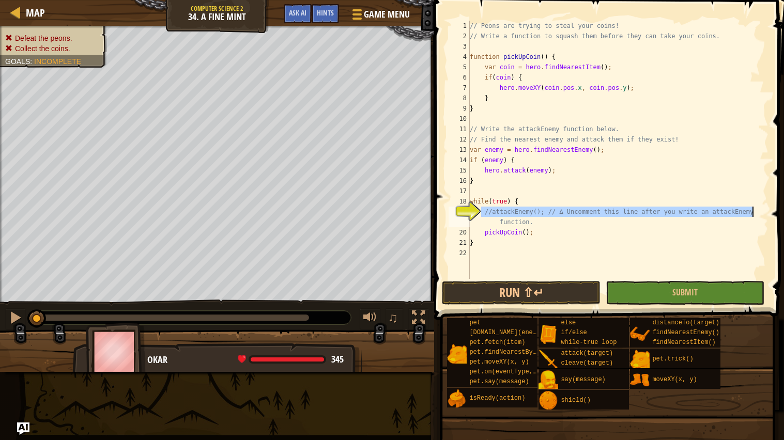
drag, startPoint x: 481, startPoint y: 213, endPoint x: 778, endPoint y: 216, distance: 297.0
click at [778, 216] on div "//attackEnemy(); // ∆ Uncomment this line after you write an attackEnemy functi…" at bounding box center [607, 180] width 353 height 350
click at [529, 203] on div "// Peons are trying to steal your coins! // Write a function to squash them bef…" at bounding box center [617, 160] width 301 height 279
type textarea "while(true) {"
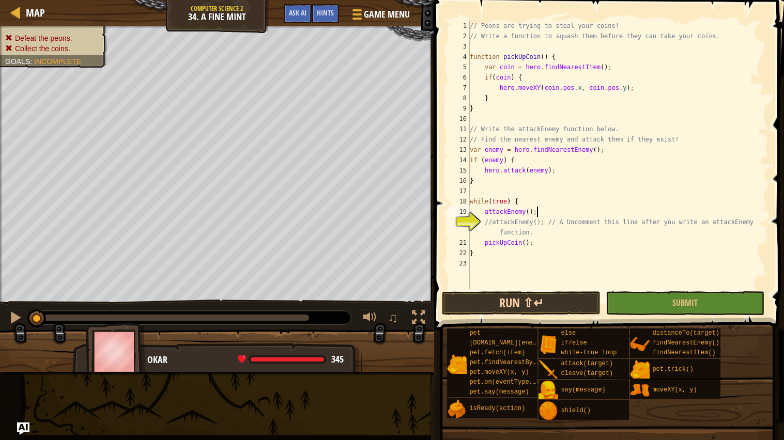
type textarea "attackEnemy();"
click at [498, 294] on button "Run ⇧↵" at bounding box center [521, 303] width 159 height 24
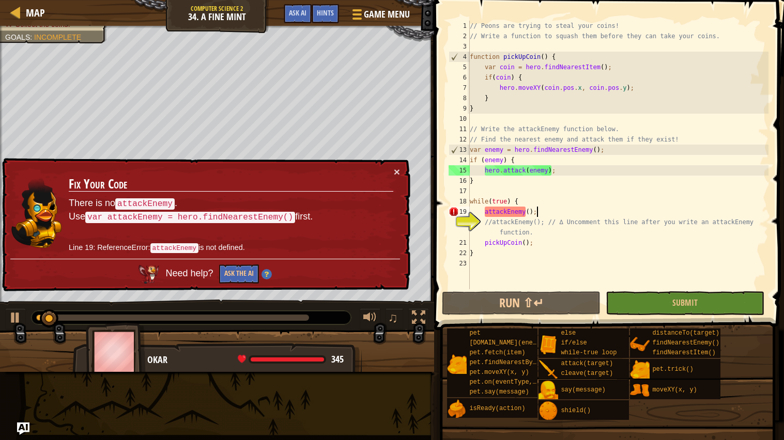
click at [548, 210] on div "// Peons are trying to steal your coins! // Write a function to squash them bef…" at bounding box center [617, 165] width 301 height 289
drag, startPoint x: 543, startPoint y: 211, endPoint x: 484, endPoint y: 212, distance: 58.9
click at [484, 212] on div "// Peons are trying to steal your coins! // Write a function to squash them bef…" at bounding box center [617, 165] width 301 height 289
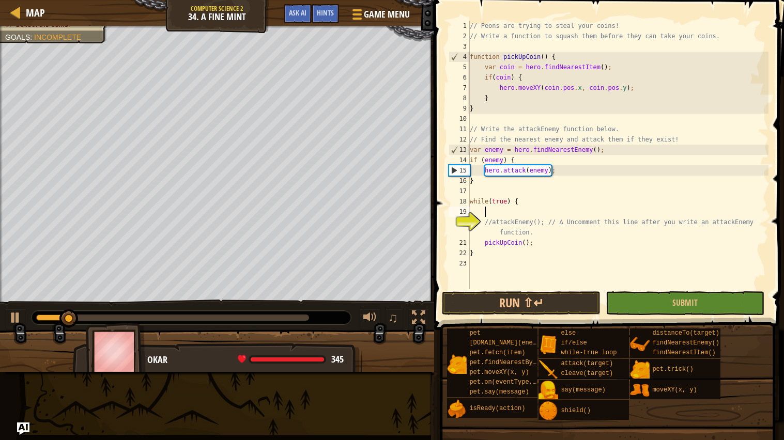
click at [470, 219] on div "20" at bounding box center [458, 227] width 21 height 21
click at [483, 221] on div "// Peons are trying to steal your coins! // Write a function to squash them bef…" at bounding box center [617, 165] width 301 height 289
paste textarea "attackEnemy();"
type textarea "attackEnemy();//attackEnemy(); // ∆ Uncomment this line after you write an atta…"
click at [523, 306] on button "Run ⇧↵" at bounding box center [521, 303] width 159 height 24
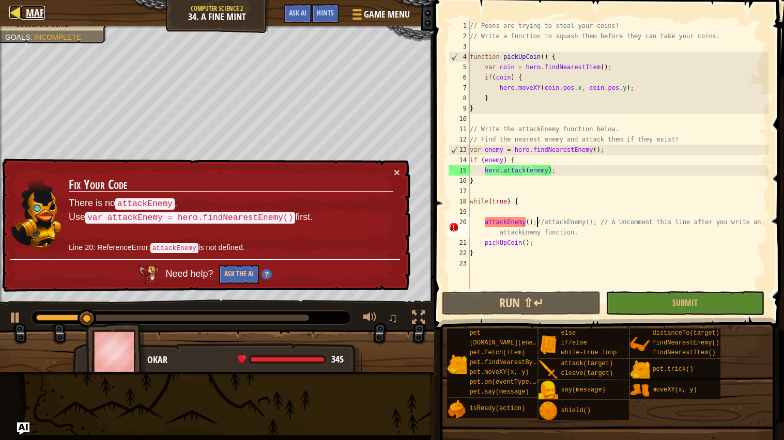
click at [27, 14] on span "Map" at bounding box center [35, 13] width 19 height 14
